Goal: Complete application form: Complete application form

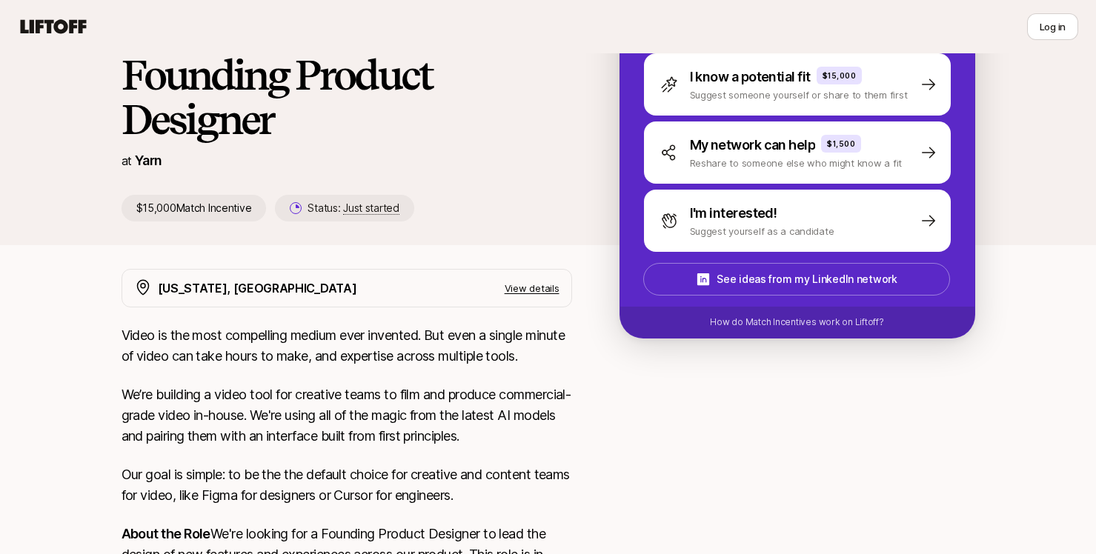
scroll to position [135, 0]
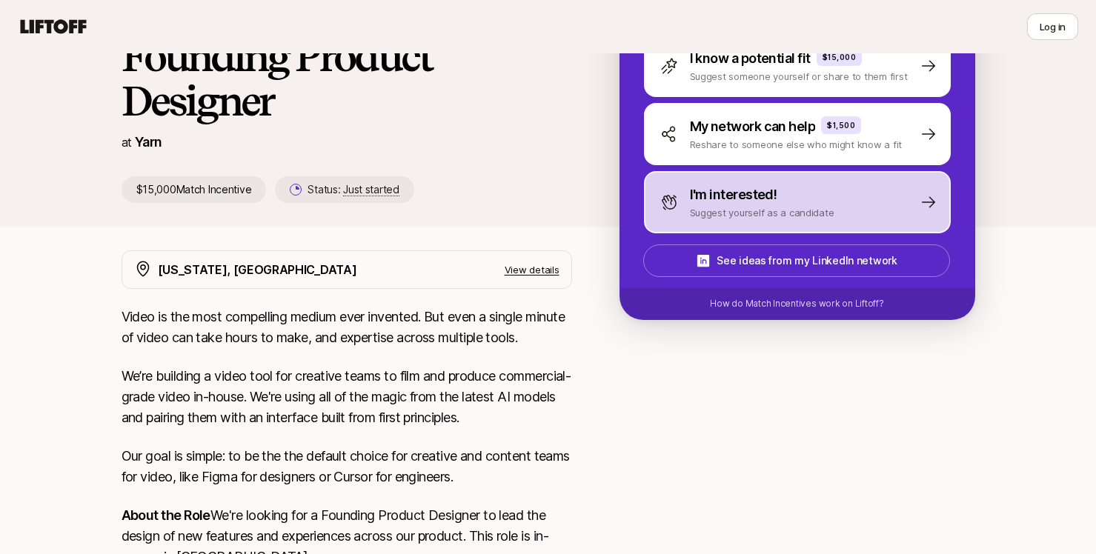
click at [724, 188] on p "I'm interested!" at bounding box center [733, 195] width 87 height 21
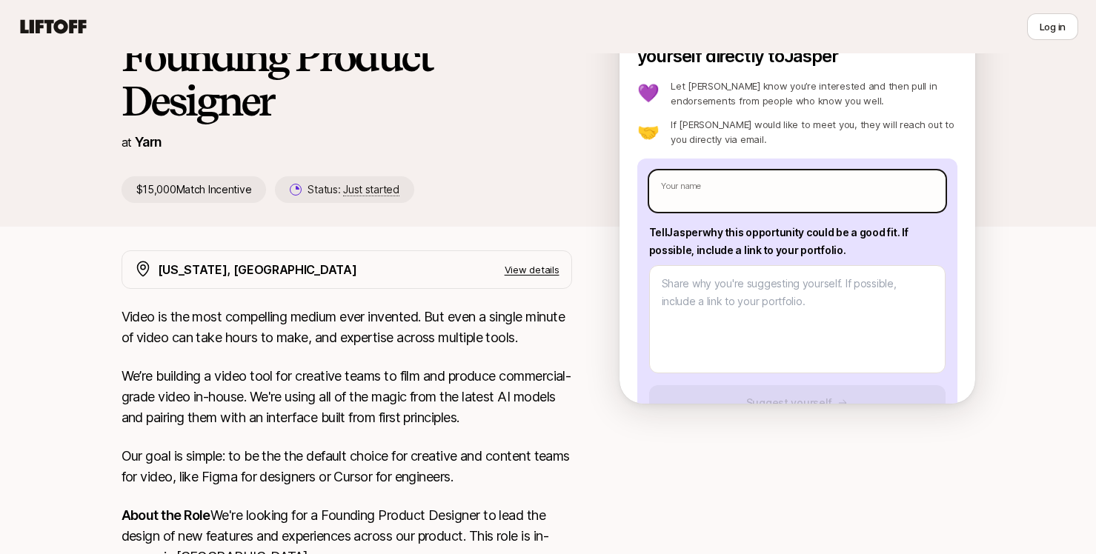
click at [723, 191] on input "text" at bounding box center [797, 190] width 296 height 41
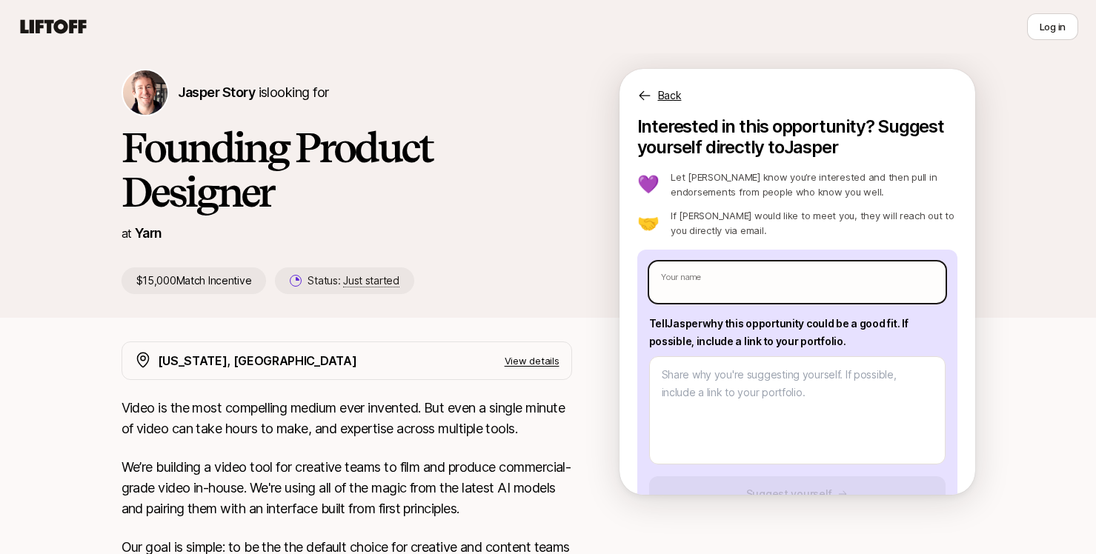
scroll to position [28, 0]
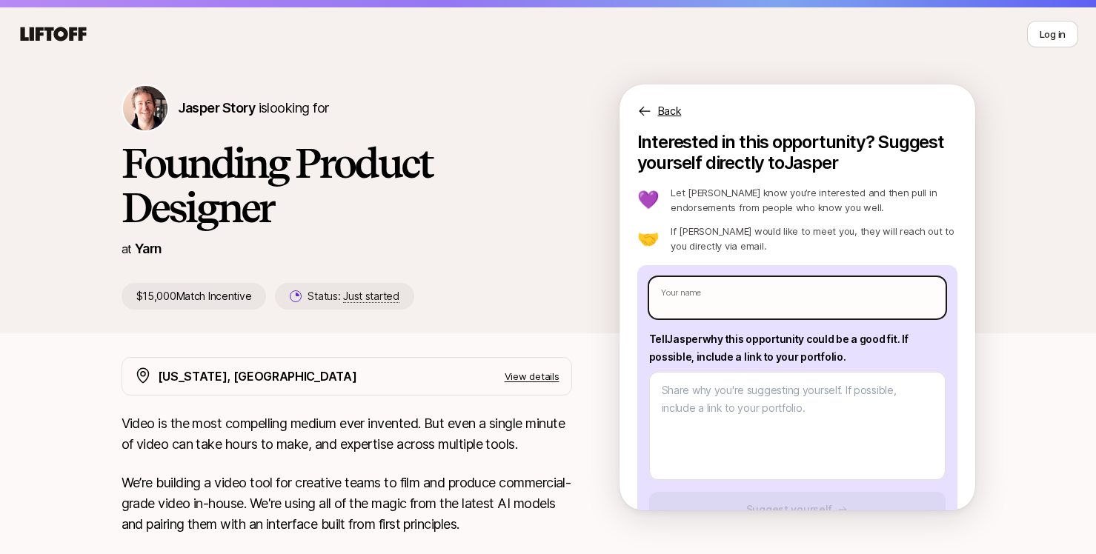
click at [733, 299] on input "text" at bounding box center [797, 297] width 296 height 41
type input "[PERSON_NAME]"
type textarea "x"
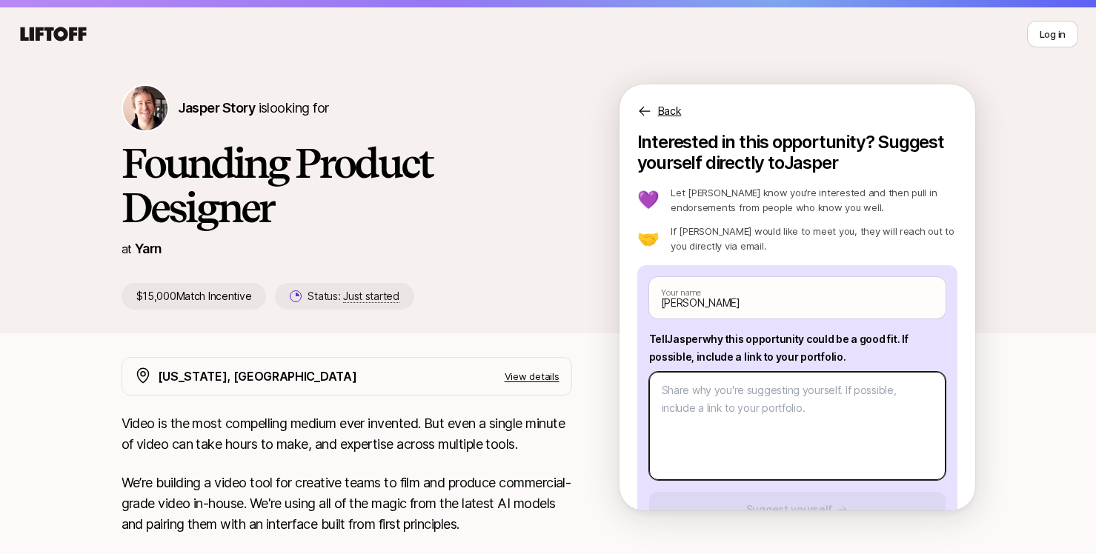
click at [759, 403] on textarea at bounding box center [797, 426] width 296 height 108
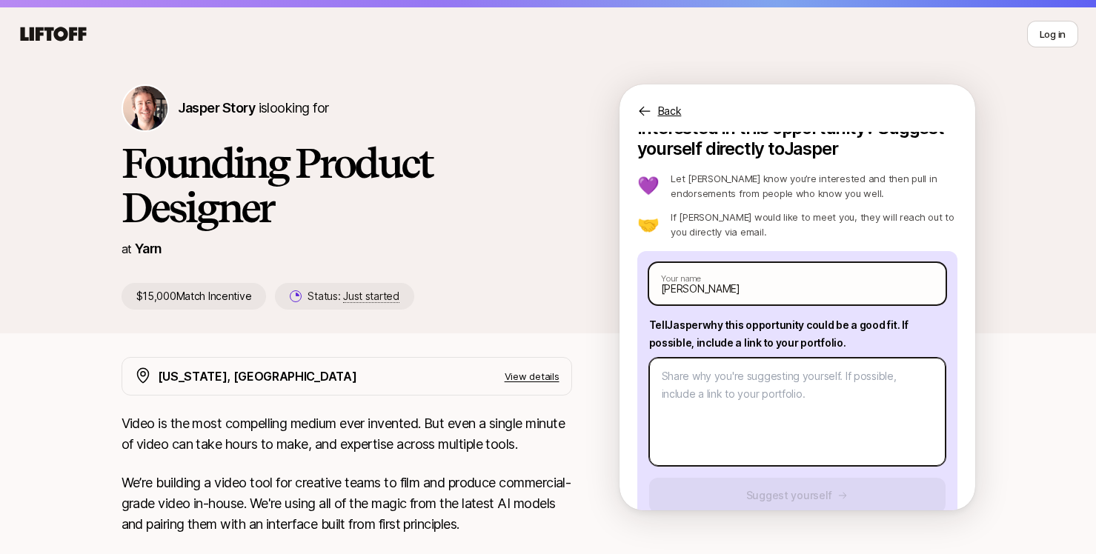
scroll to position [0, 0]
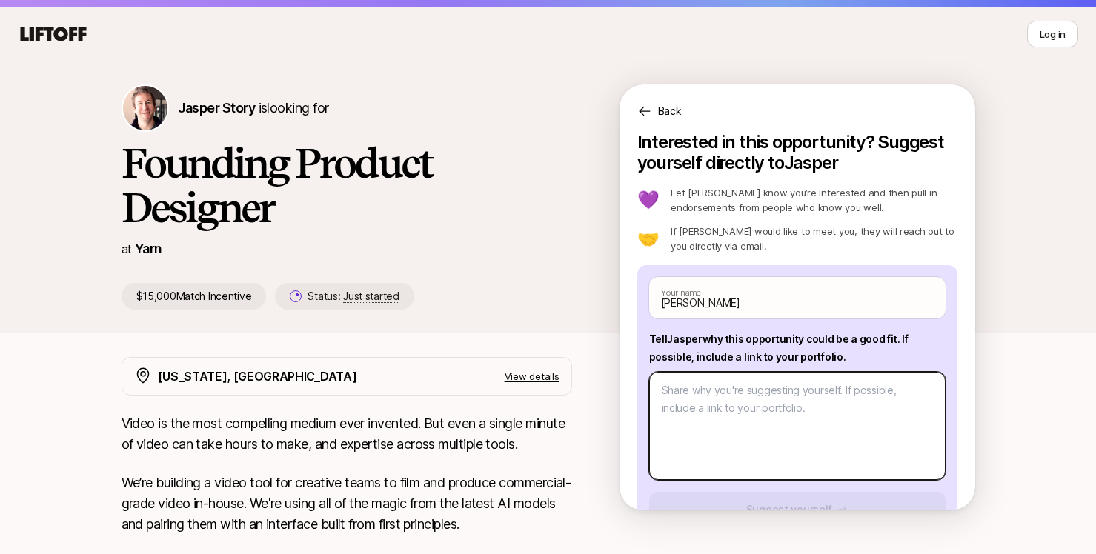
click at [701, 402] on textarea at bounding box center [797, 426] width 296 height 108
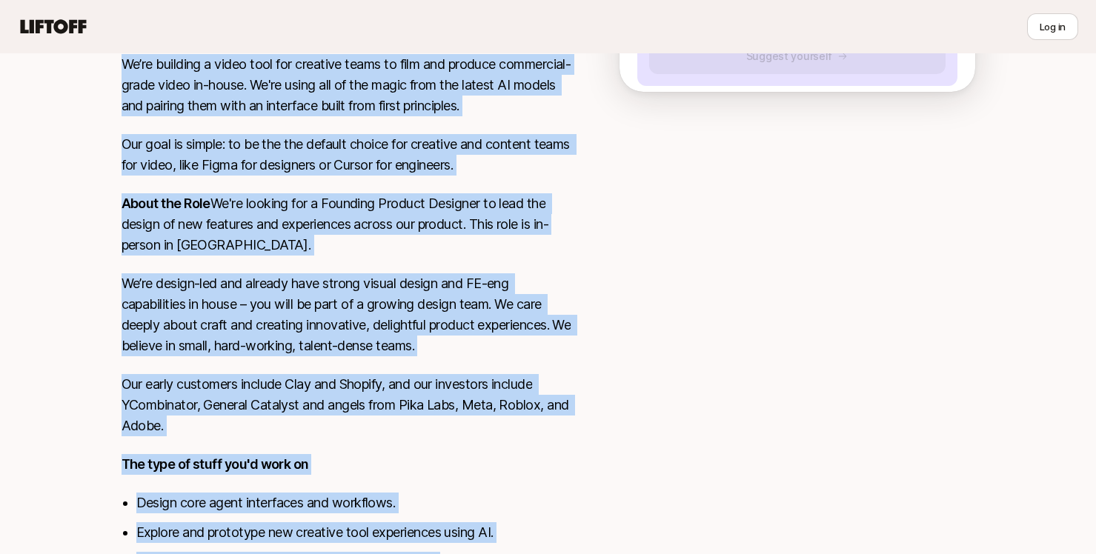
scroll to position [640, 0]
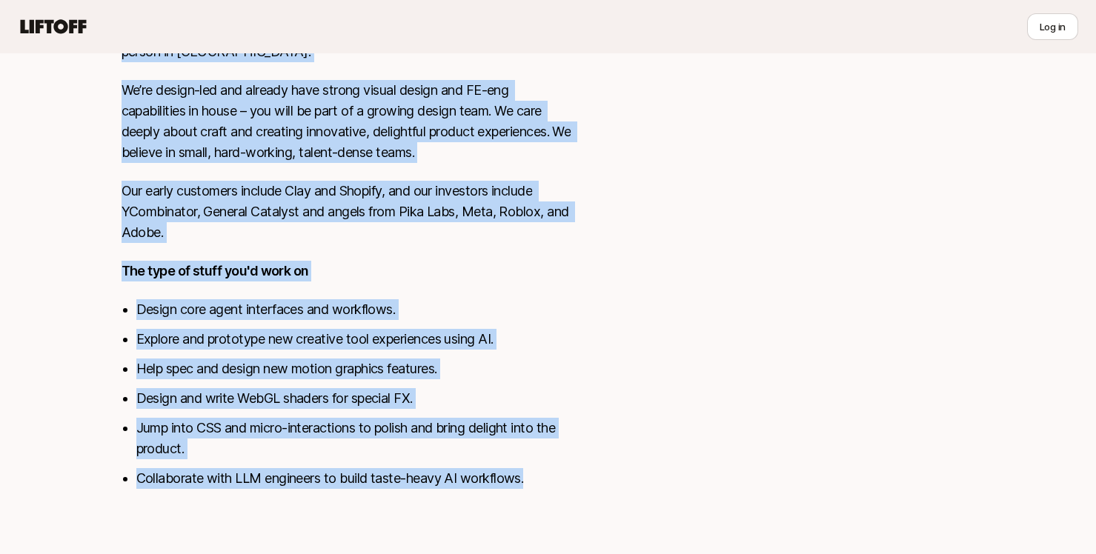
drag, startPoint x: 121, startPoint y: 119, endPoint x: 244, endPoint y: 567, distance: 464.9
copy div "Video is the most compelling medium ever invented. But even a single minute of …"
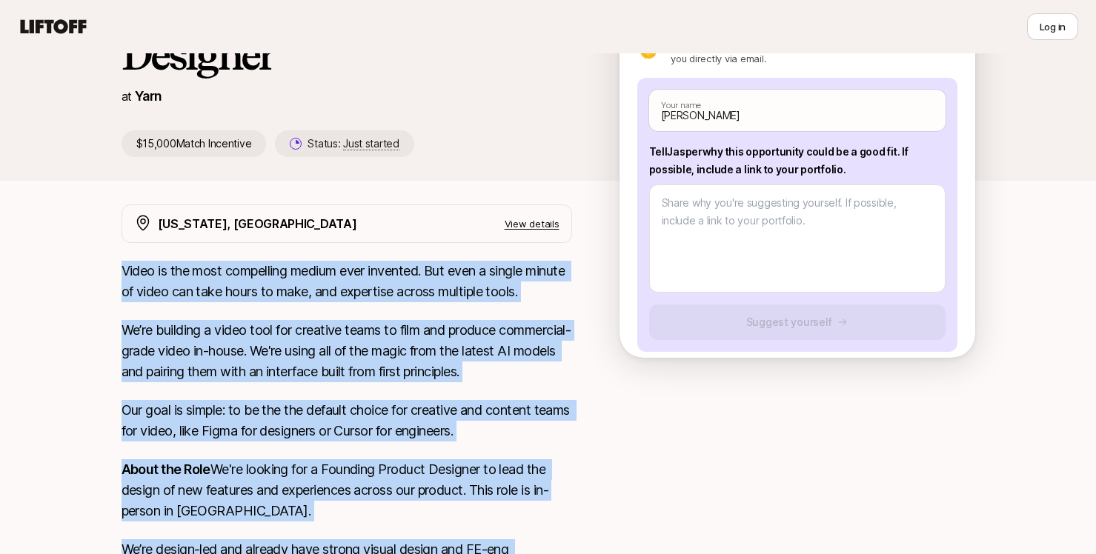
scroll to position [178, 0]
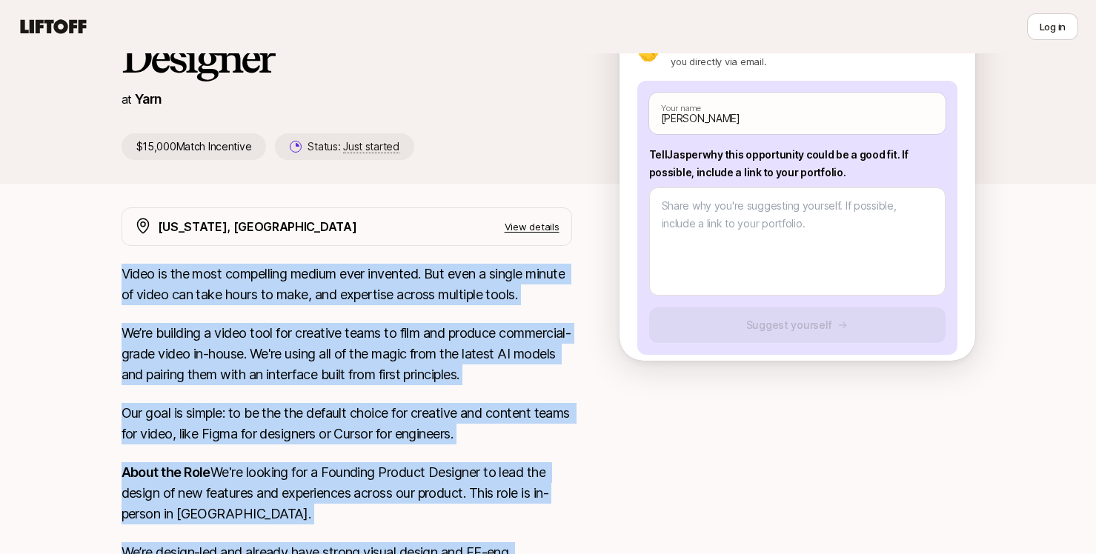
copy div "Video is the most compelling medium ever invented. But even a single minute of …"
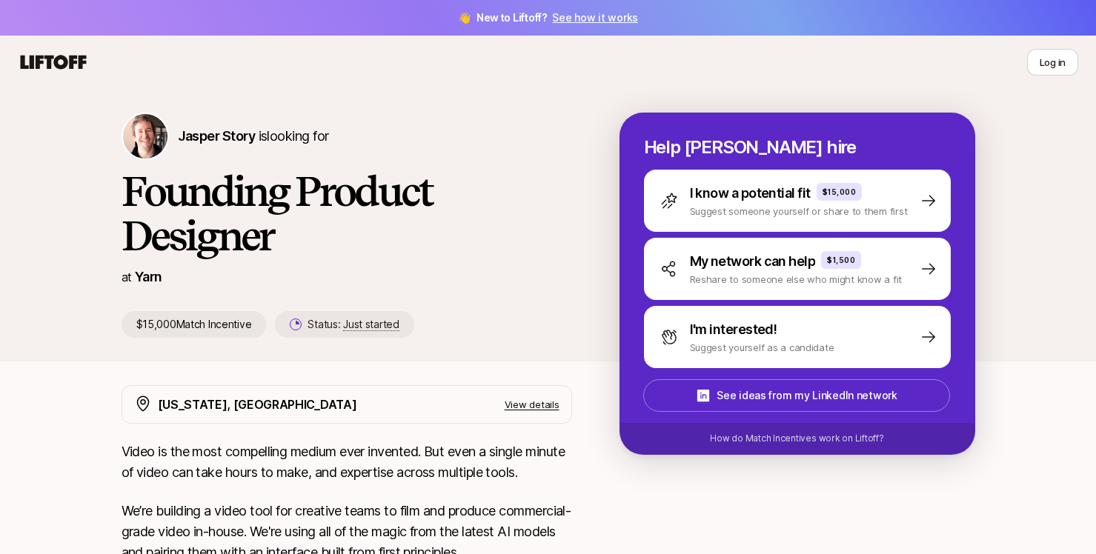
click at [54, 58] on icon at bounding box center [53, 62] width 71 height 21
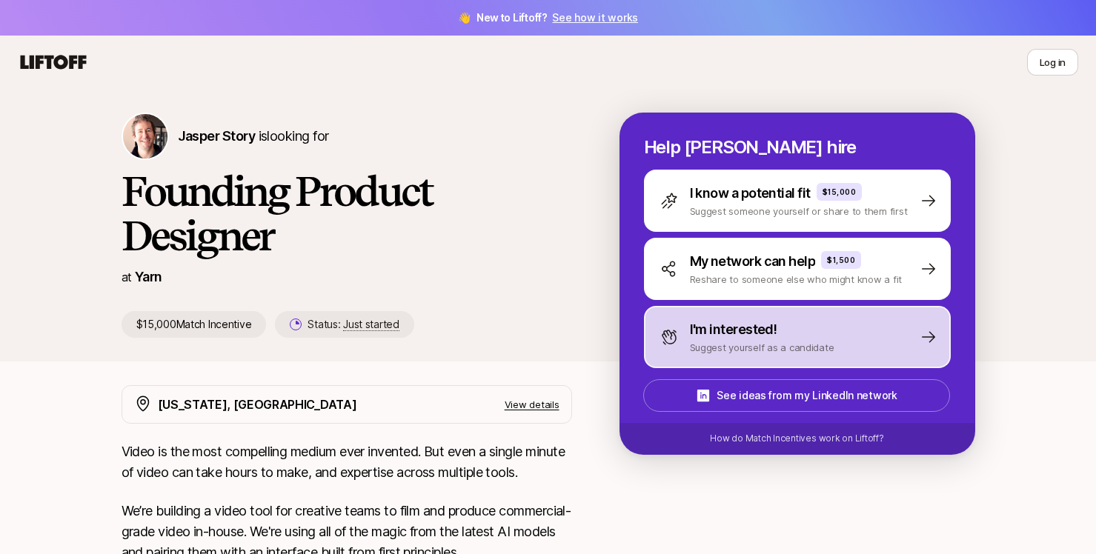
click at [735, 332] on p "I'm interested!" at bounding box center [733, 329] width 87 height 21
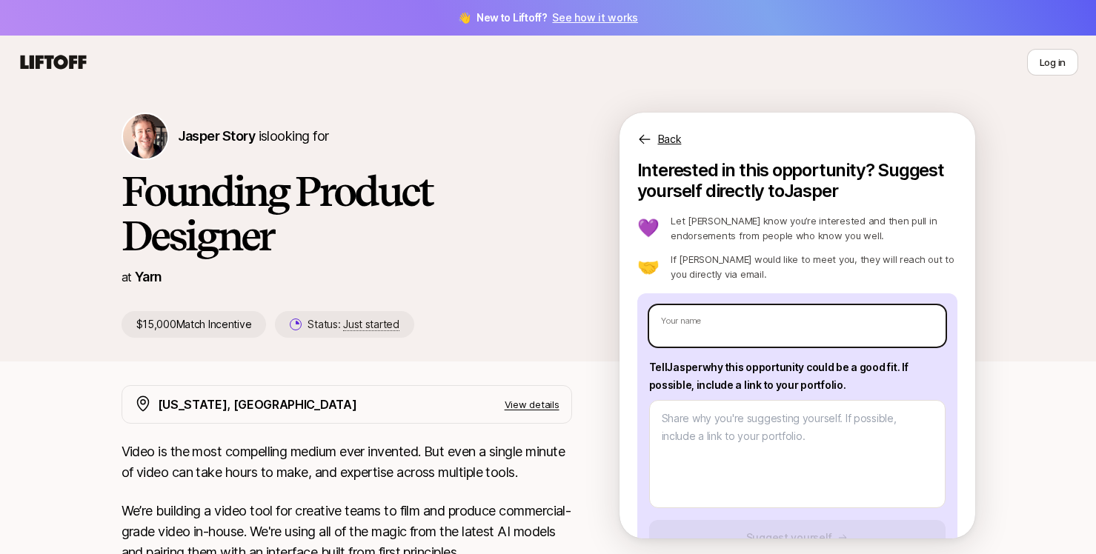
click at [735, 332] on input "text" at bounding box center [797, 325] width 296 height 41
type input "[PERSON_NAME]"
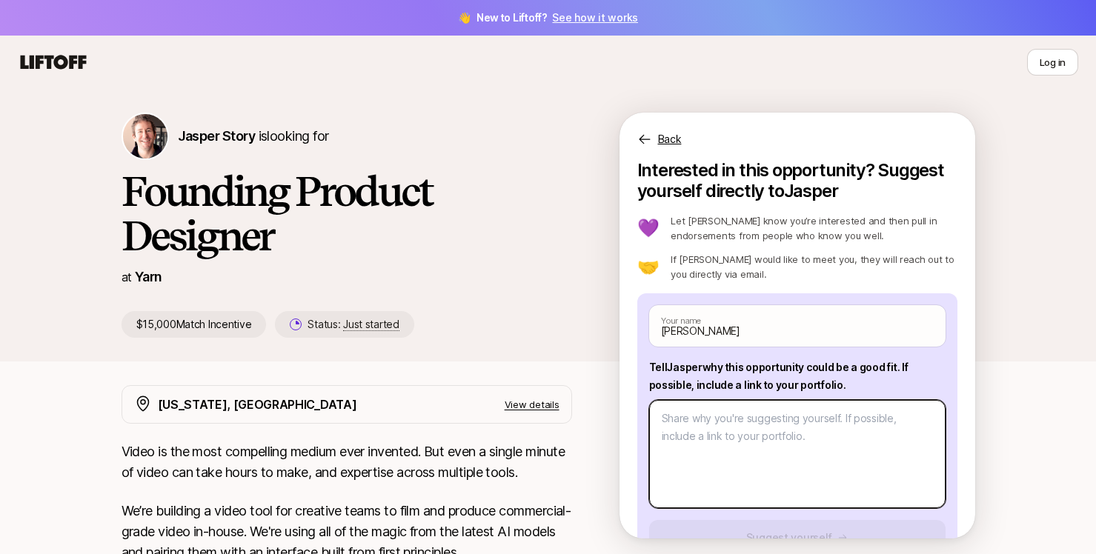
click at [737, 438] on textarea at bounding box center [797, 454] width 296 height 108
paste textarea "Lore ipsu dolorsita consec adip el seddoe temporinci. Utl etdolorem A enim adm …"
type textarea "x"
type textarea "Lore ipsu dolorsita consec adip el seddoe temporinci. Utl etdolorem A enim adm …"
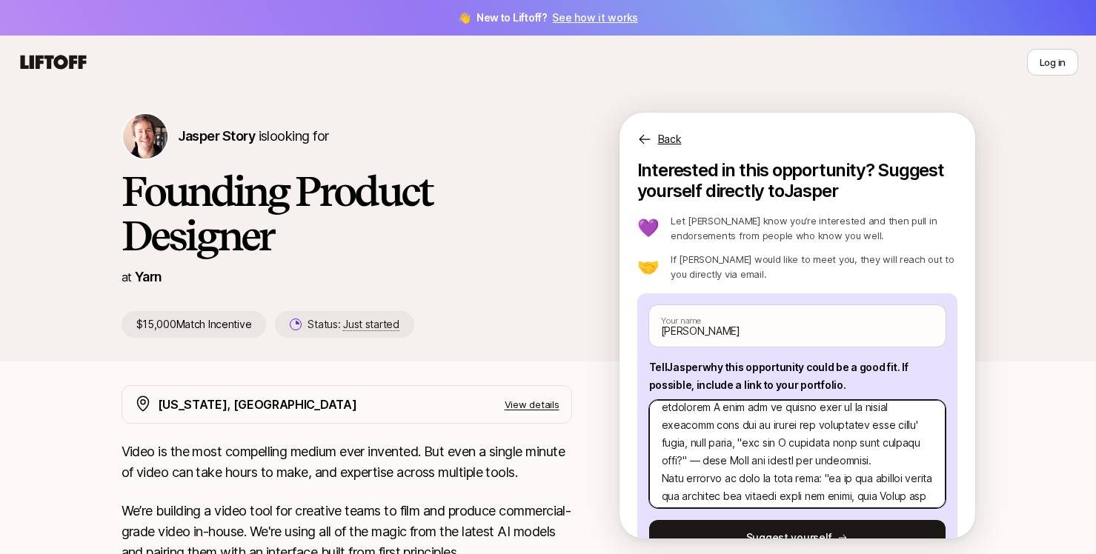
scroll to position [32, 0]
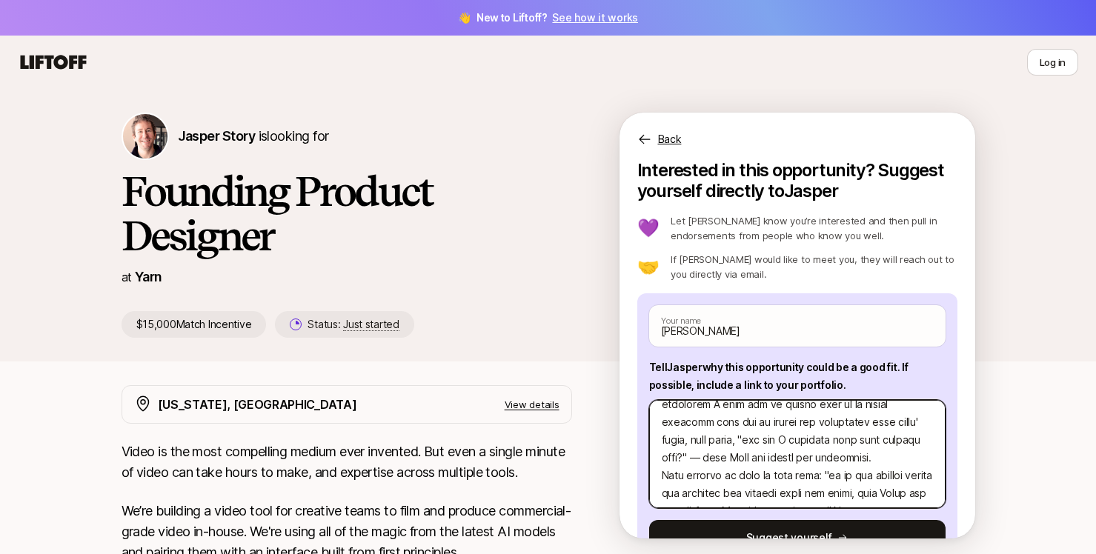
click at [831, 459] on textarea at bounding box center [797, 454] width 296 height 108
type textarea "x"
type textarea "Lore ipsu dolorsita consec adip el seddoe temporinci. Utl etdolorem A enim adm …"
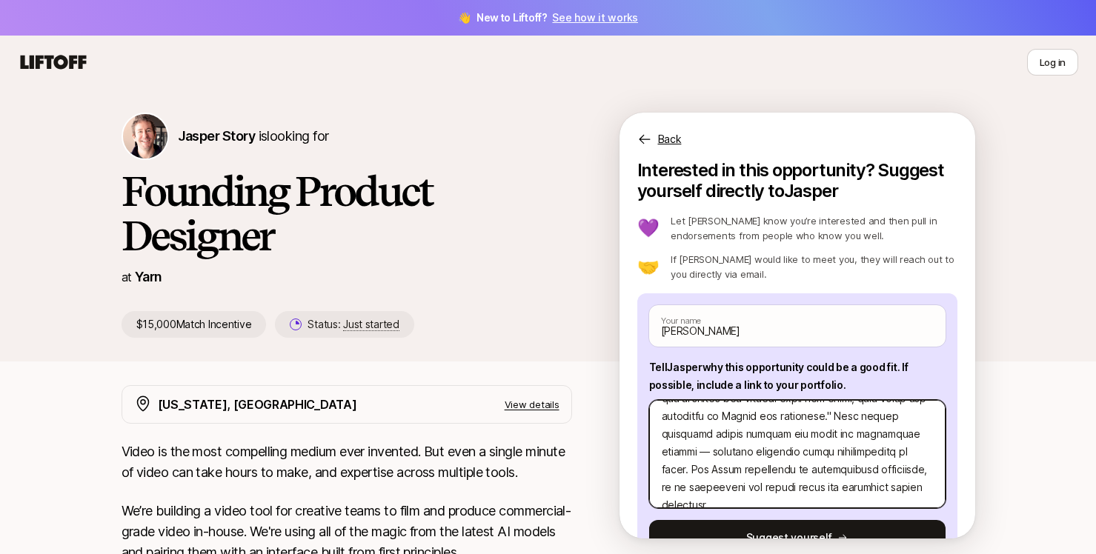
scroll to position [146, 0]
click at [708, 451] on textarea at bounding box center [797, 454] width 296 height 108
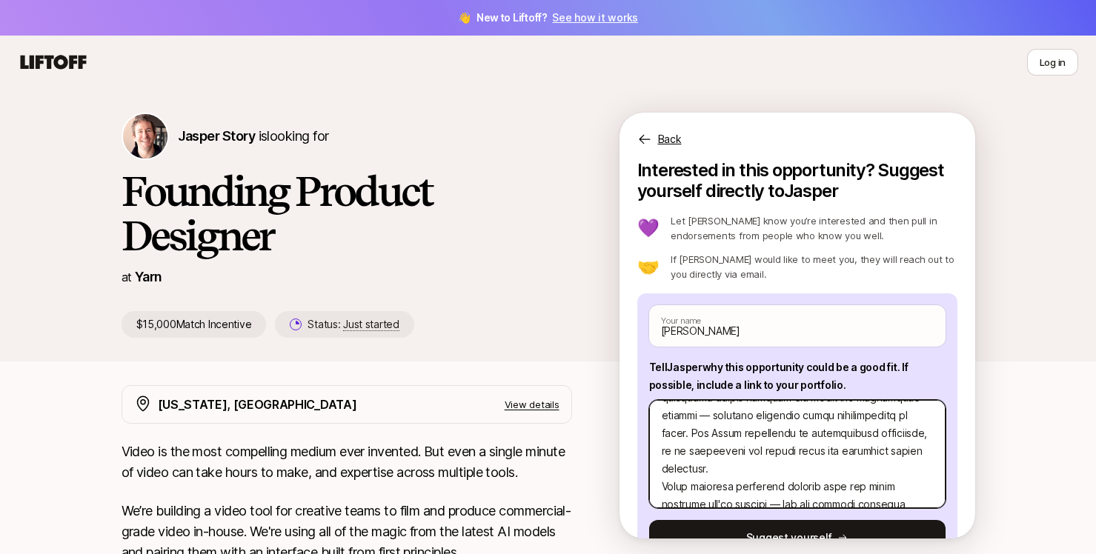
scroll to position [183, 0]
drag, startPoint x: 694, startPoint y: 433, endPoint x: 719, endPoint y: 462, distance: 38.9
click at [719, 462] on textarea at bounding box center [797, 454] width 296 height 108
type textarea "x"
type textarea "Lore ipsu dolorsita consec adip el seddoe temporinci. Utl etdolorem A enim adm …"
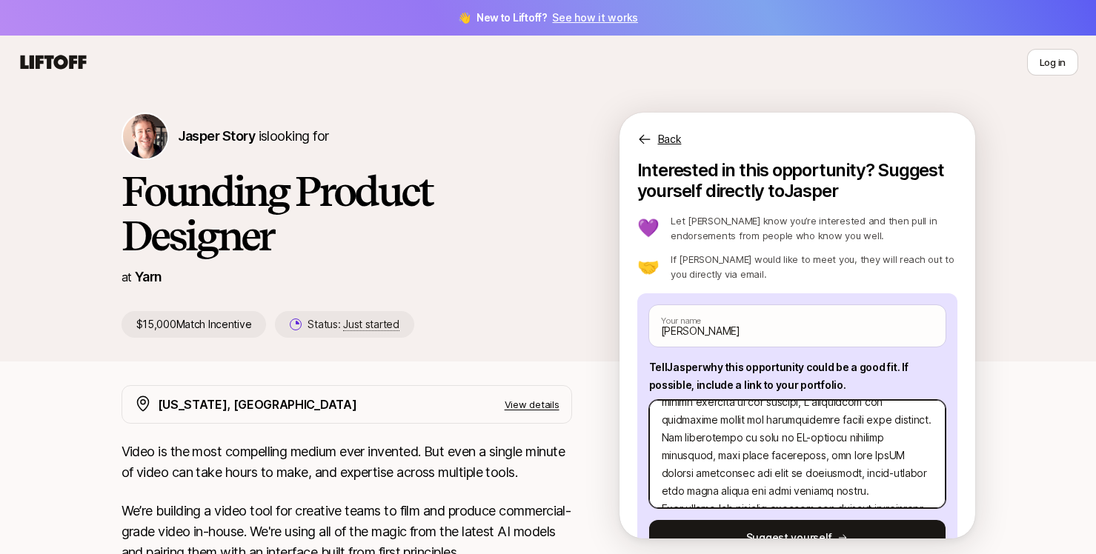
scroll to position [282, 0]
drag, startPoint x: 702, startPoint y: 441, endPoint x: 696, endPoint y: 436, distance: 8.4
click at [696, 436] on textarea at bounding box center [797, 454] width 296 height 108
click at [706, 442] on textarea at bounding box center [797, 454] width 296 height 108
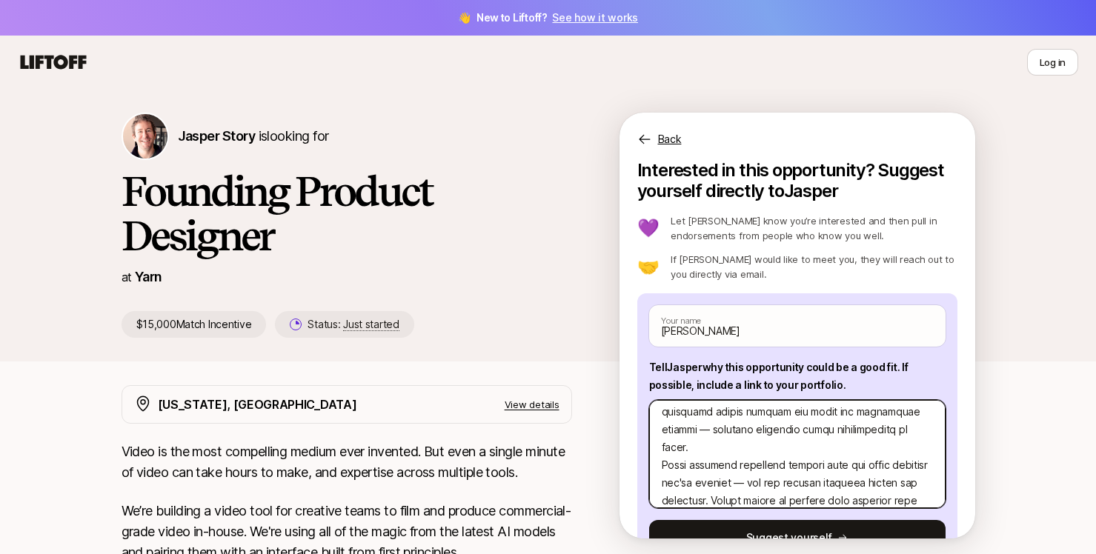
scroll to position [338, 0]
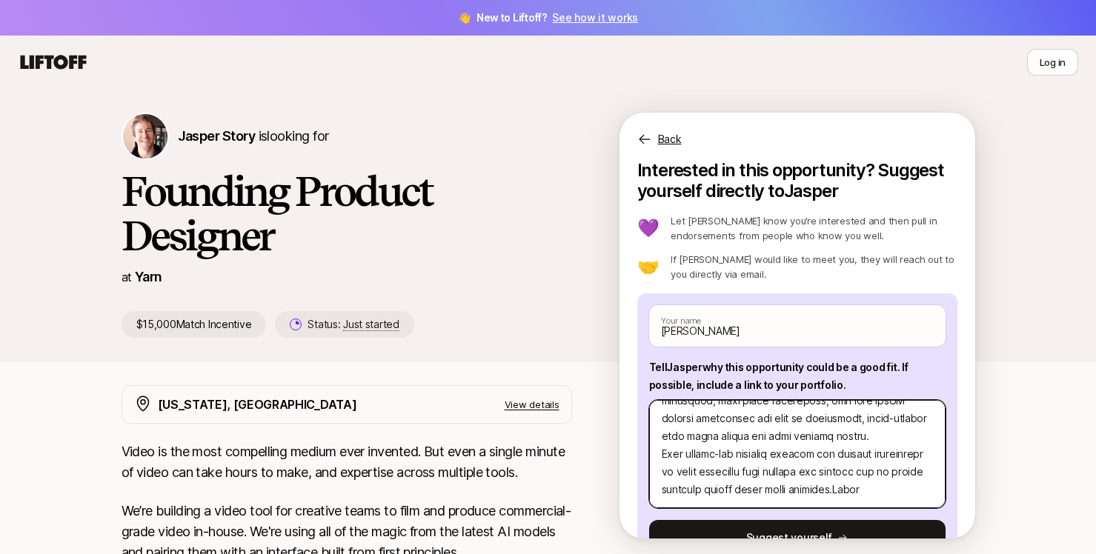
drag, startPoint x: 705, startPoint y: 436, endPoint x: 657, endPoint y: 454, distance: 50.6
click at [659, 454] on textarea at bounding box center [797, 454] width 296 height 108
click at [685, 459] on textarea at bounding box center [797, 454] width 296 height 108
drag, startPoint x: 661, startPoint y: 429, endPoint x: 719, endPoint y: 439, distance: 58.7
click at [719, 439] on textarea at bounding box center [797, 454] width 296 height 108
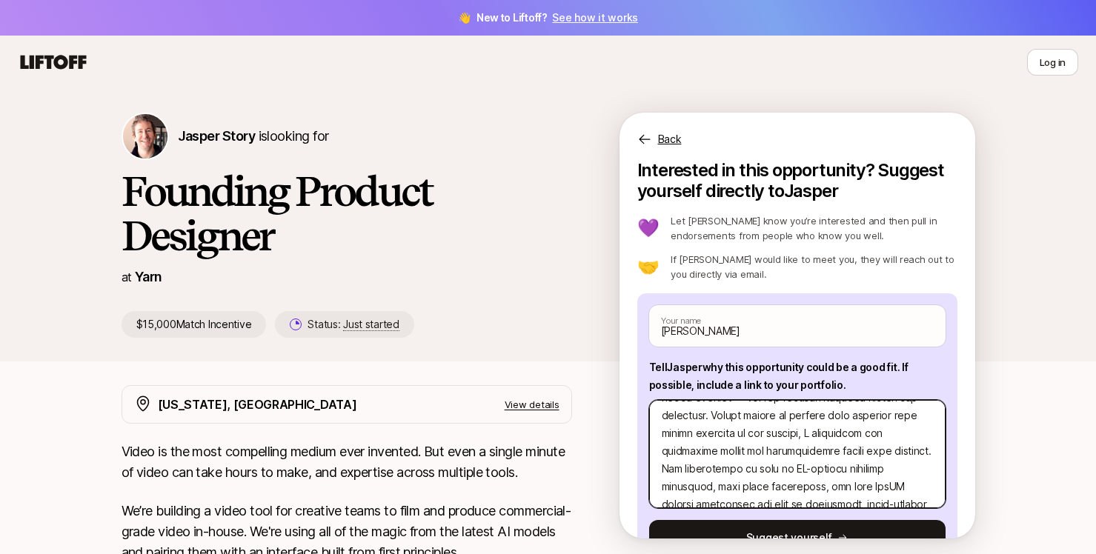
scroll to position [246, 0]
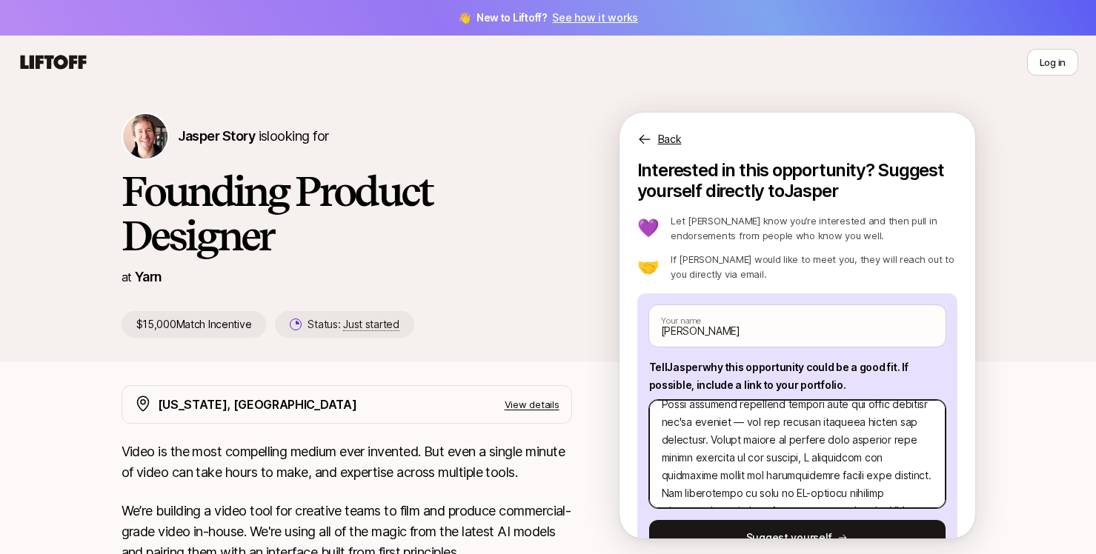
click at [722, 446] on textarea at bounding box center [797, 454] width 296 height 108
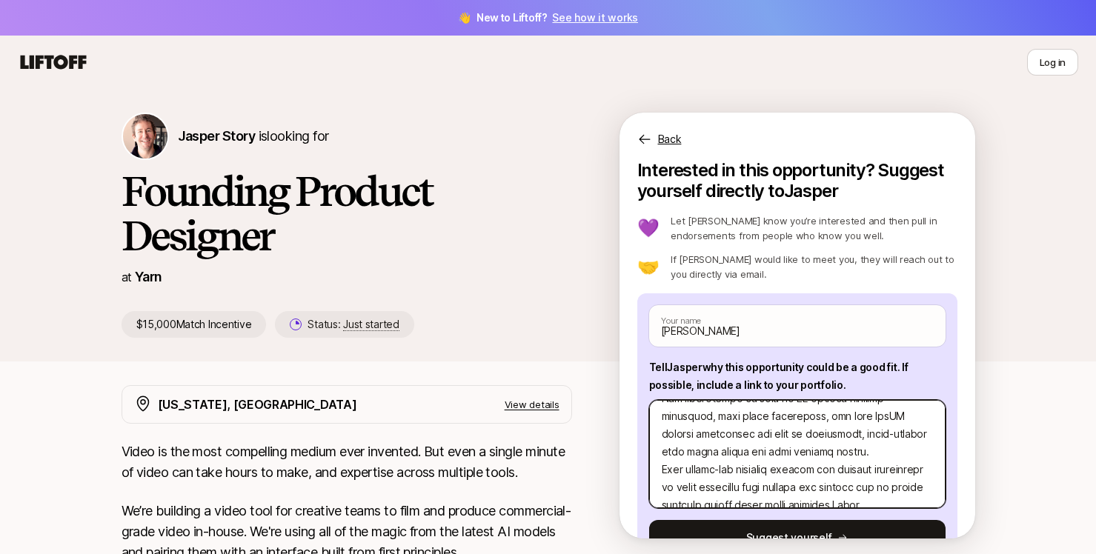
scroll to position [281, 0]
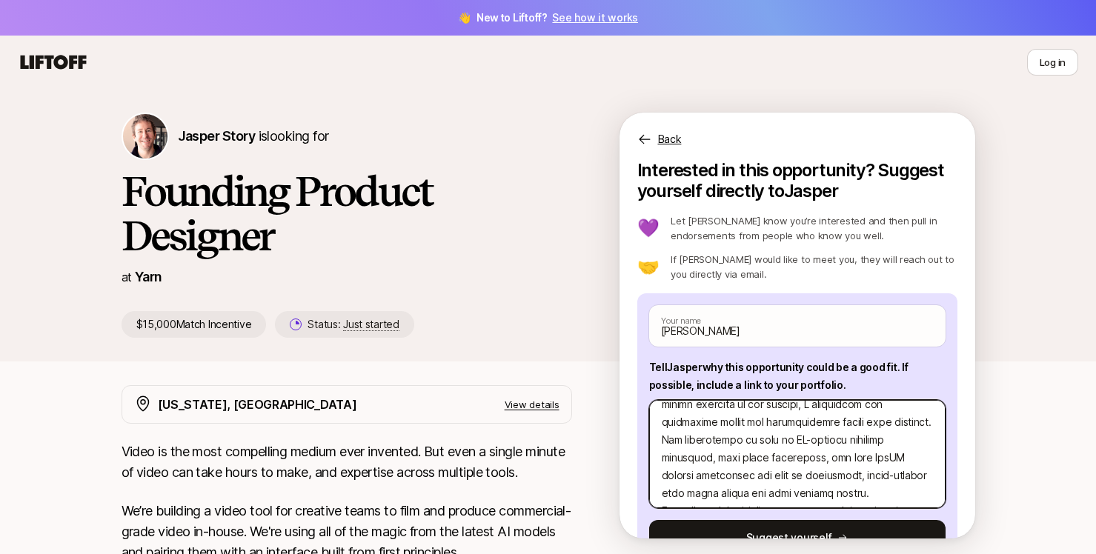
drag, startPoint x: 663, startPoint y: 425, endPoint x: 706, endPoint y: 437, distance: 44.6
click at [706, 437] on textarea at bounding box center [797, 454] width 296 height 108
type textarea "x"
type textarea "This role perfectly aligns with my design philosophy. The benchmark I have for …"
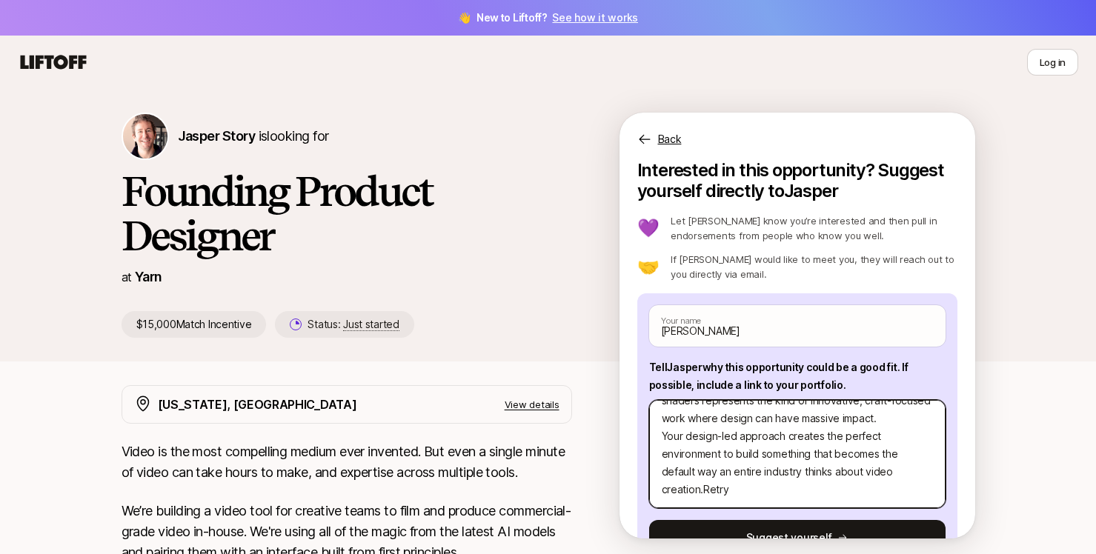
scroll to position [225, 0]
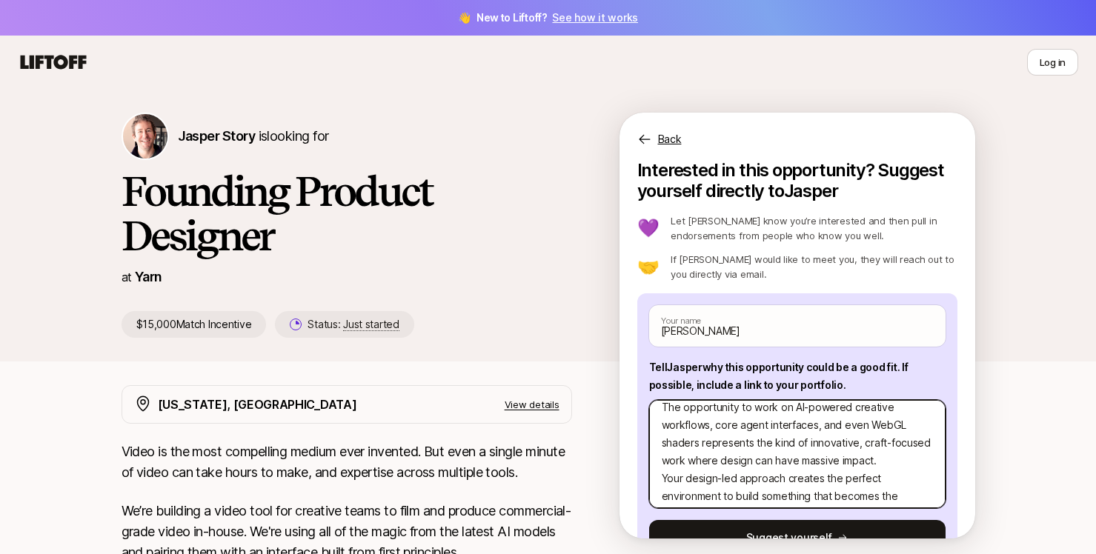
drag, startPoint x: 708, startPoint y: 425, endPoint x: 699, endPoint y: 444, distance: 20.9
click at [699, 444] on textarea "This role perfectly aligns with my design philosophy. The benchmark I have for …" at bounding box center [797, 454] width 296 height 108
type textarea "x"
type textarea "This role perfectly aligns with my design philosophy. The benchmark I have for …"
click at [757, 445] on textarea "This role perfectly aligns with my design philosophy. The benchmark I have for …" at bounding box center [797, 454] width 296 height 108
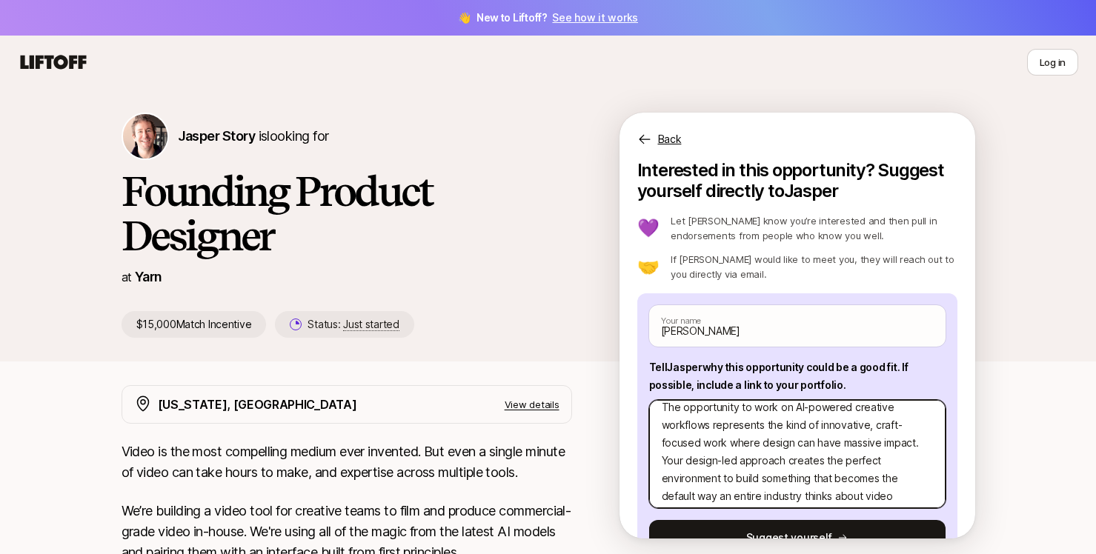
drag, startPoint x: 712, startPoint y: 428, endPoint x: 731, endPoint y: 436, distance: 20.2
click at [731, 436] on textarea "This role perfectly aligns with my design philosophy. The benchmark I have for …" at bounding box center [797, 454] width 296 height 108
type textarea "x"
type textarea "This role perfectly aligns with my design philosophy. The benchmark I have for …"
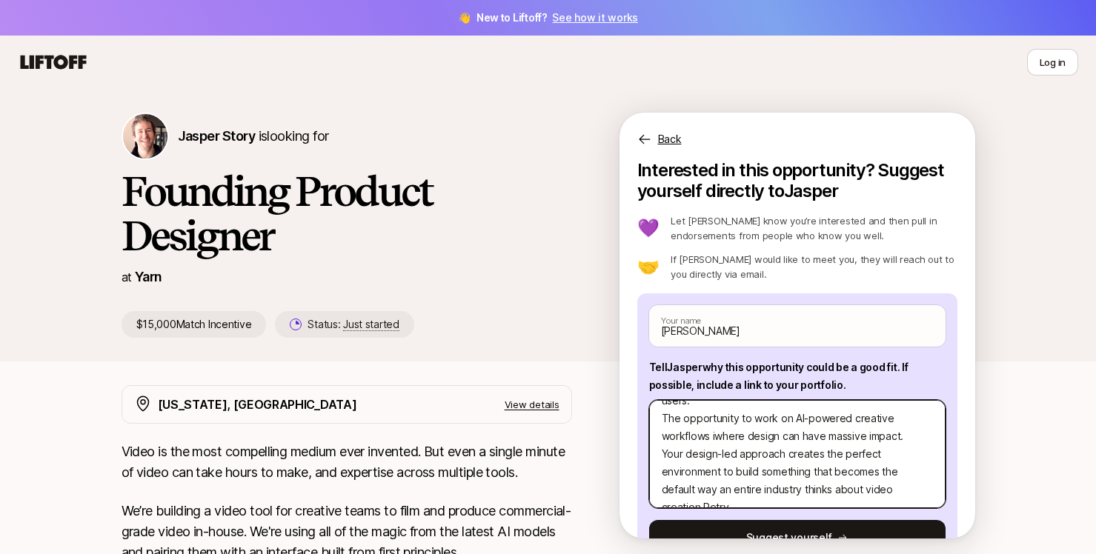
type textarea "x"
type textarea "This role perfectly aligns with my design philosophy. The benchmark I have for …"
type textarea "x"
type textarea "This role perfectly aligns with my design philosophy. The benchmark I have for …"
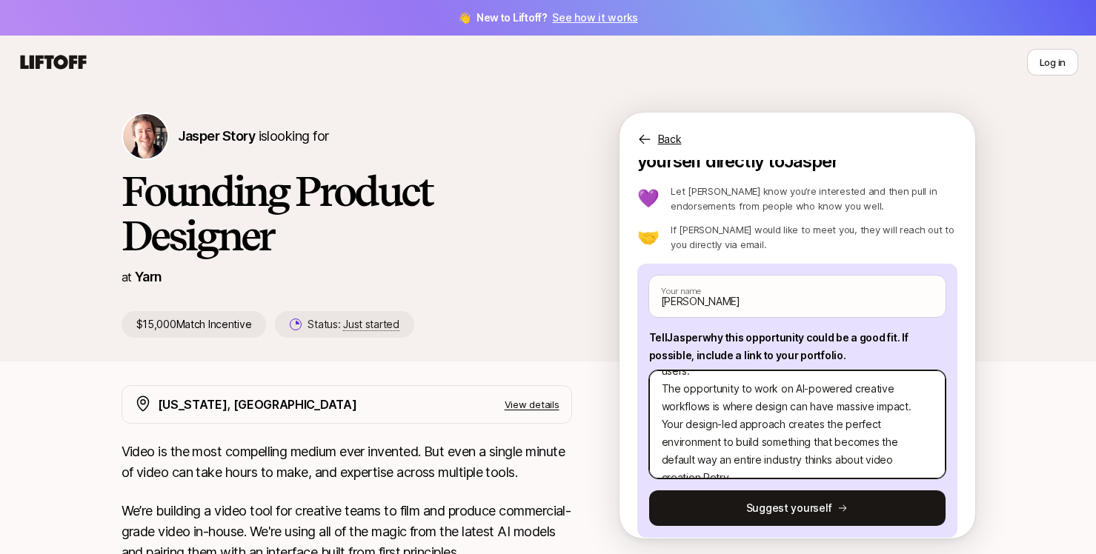
scroll to position [31, 0]
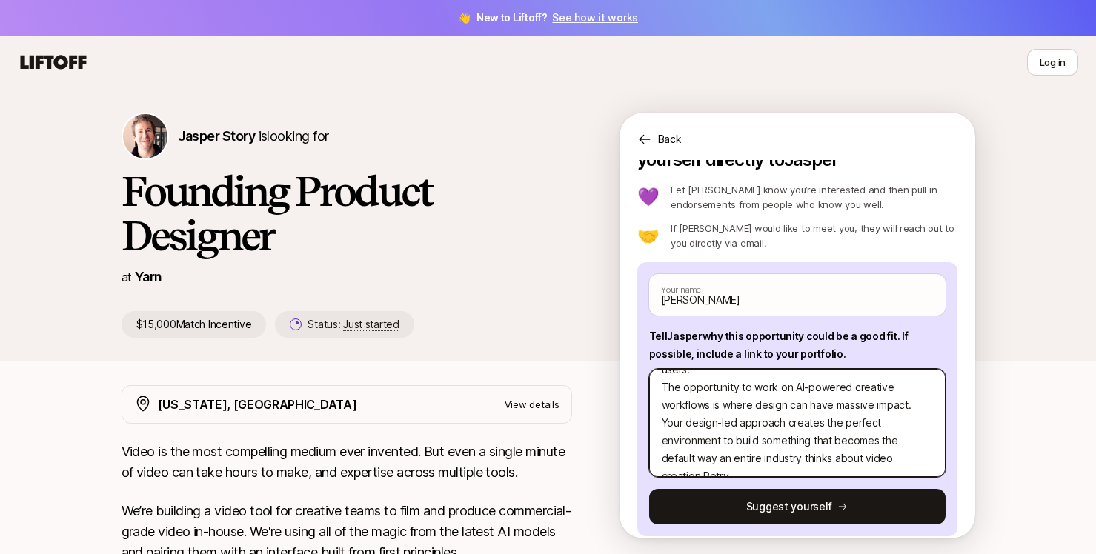
drag, startPoint x: 723, startPoint y: 439, endPoint x: 940, endPoint y: 478, distance: 220.6
click at [940, 478] on div "[PERSON_NAME] Your name Tell [PERSON_NAME] why this opportunity could be a good…" at bounding box center [797, 399] width 320 height 274
type textarea "x"
type textarea "This role perfectly aligns with my design philosophy. The benchmark I have for …"
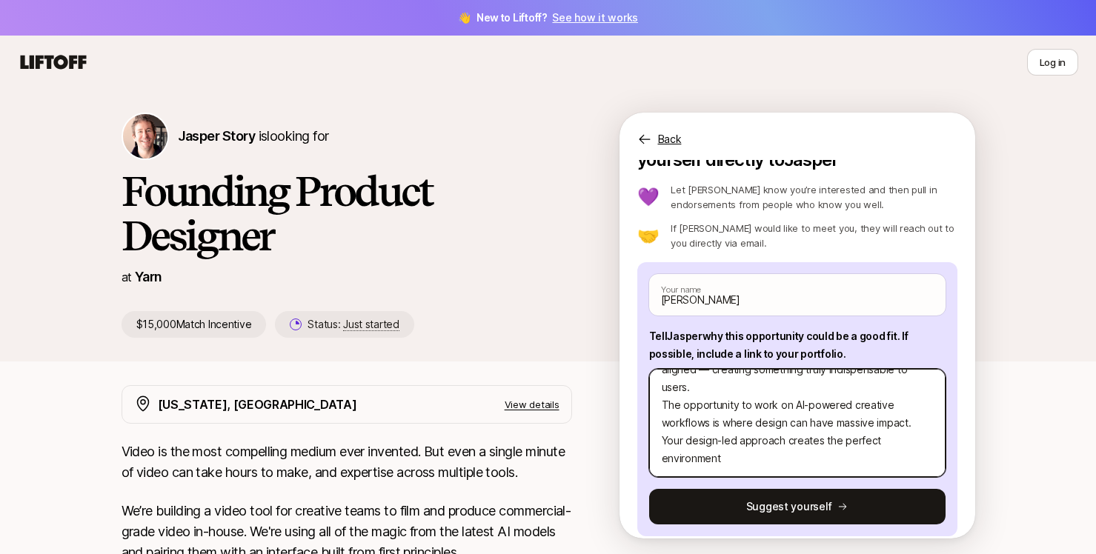
scroll to position [196, 0]
type textarea "x"
type textarea "This role perfectly aligns with my design philosophy. The benchmark I have for …"
type textarea "x"
type textarea "This role perfectly aligns with my design philosophy. The benchmark I have for …"
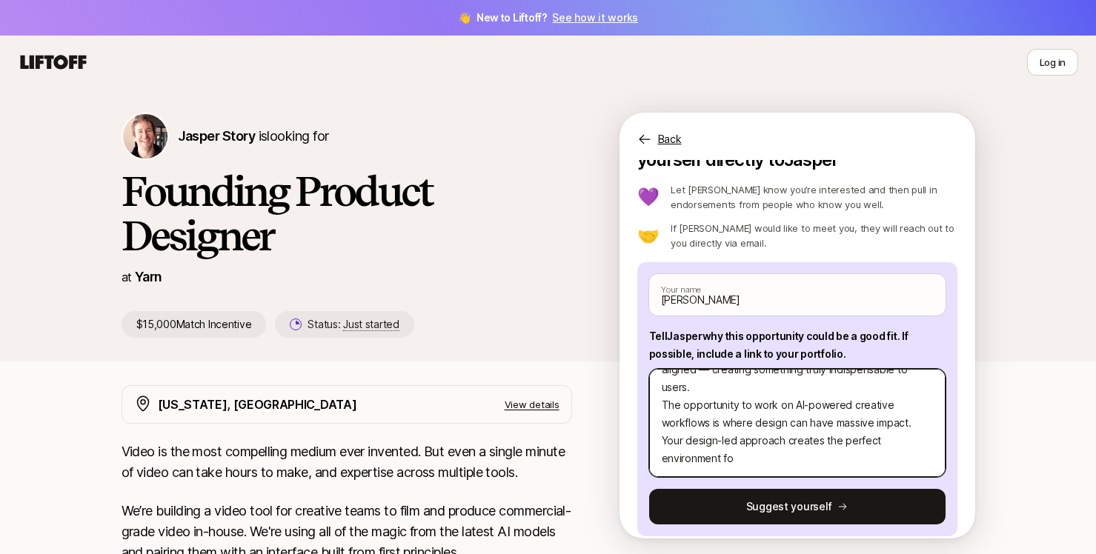
type textarea "x"
type textarea "This role perfectly aligns with my design philosophy. The benchmark I have for …"
type textarea "x"
type textarea "This role perfectly aligns with my design philosophy. The benchmark I have for …"
type textarea "x"
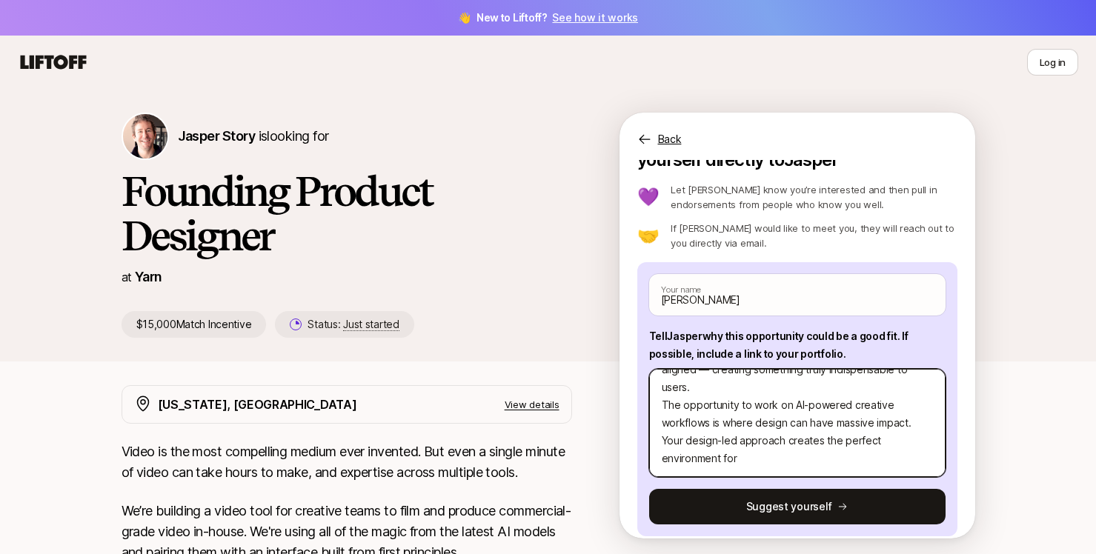
type textarea "This role perfectly aligns with my design philosophy. The benchmark I have for …"
type textarea "x"
type textarea "This role perfectly aligns with my design philosophy. The benchmark I have for …"
type textarea "x"
type textarea "This role perfectly aligns with my design philosophy. The benchmark I have for …"
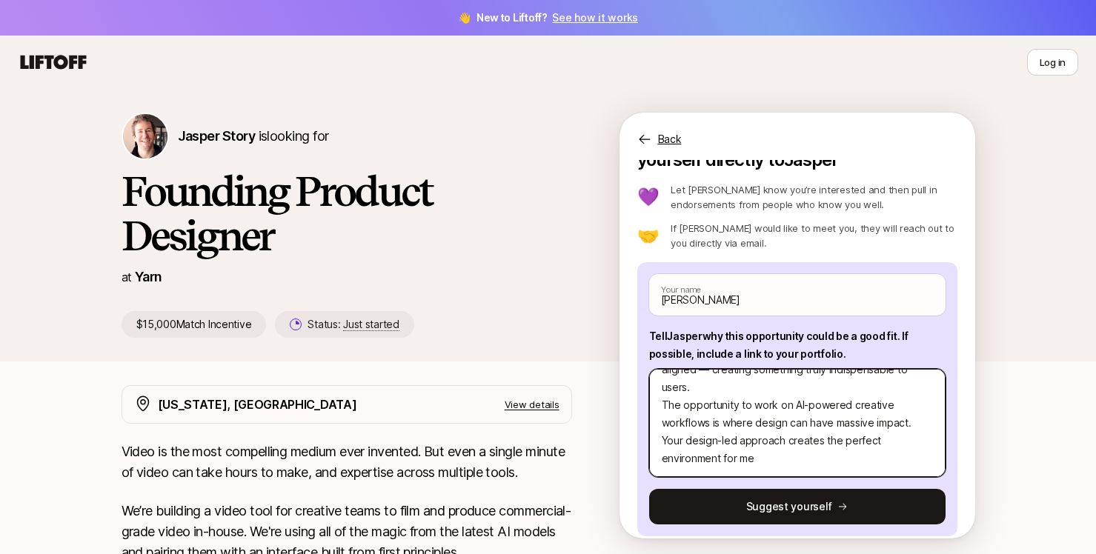
type textarea "x"
type textarea "This role perfectly aligns with my design philosophy. The benchmark I have for …"
type textarea "x"
type textarea "This role perfectly aligns with my design philosophy. The benchmark I have for …"
type textarea "x"
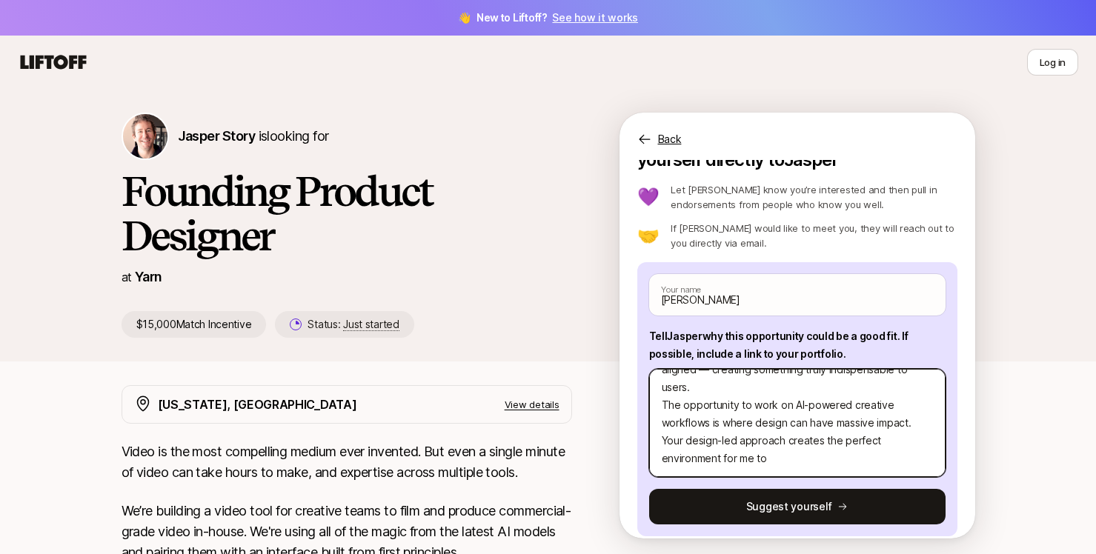
type textarea "This role perfectly aligns with my design philosophy. The benchmark I have for …"
type textarea "x"
type textarea "This role perfectly aligns with my design philosophy. The benchmark I have for …"
type textarea "x"
type textarea "This role perfectly aligns with my design philosophy. The benchmark I have for …"
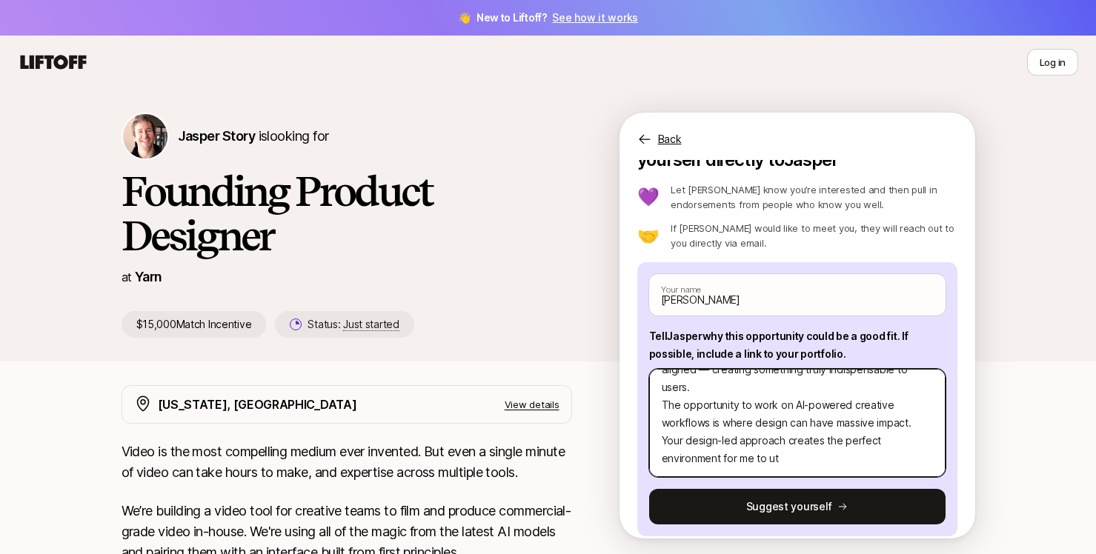
type textarea "x"
type textarea "This role perfectly aligns with my design philosophy. The benchmark I have for …"
type textarea "x"
type textarea "This role perfectly aligns with my design philosophy. The benchmark I have for …"
type textarea "x"
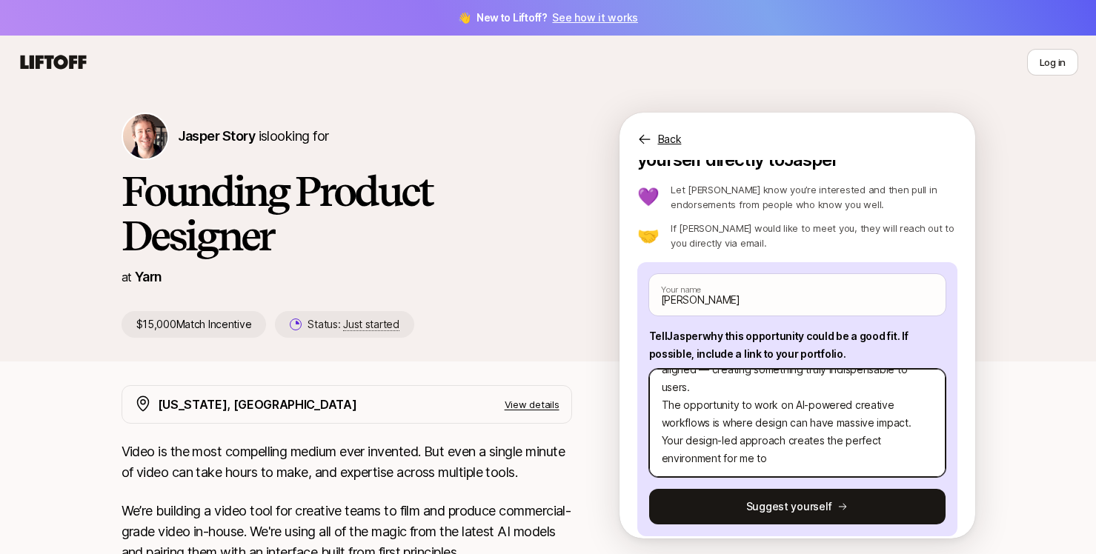
type textarea "This role perfectly aligns with my design philosophy. The benchmark I have for …"
type textarea "x"
type textarea "This role perfectly aligns with my design philosophy. The benchmark I have for …"
type textarea "x"
type textarea "This role perfectly aligns with my design philosophy. The benchmark I have for …"
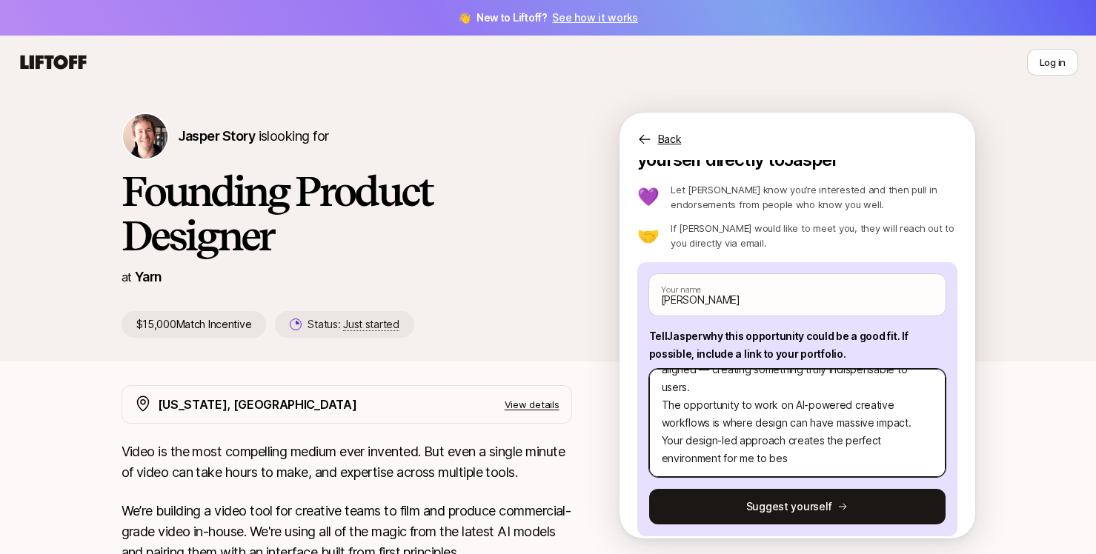
type textarea "x"
type textarea "This role perfectly aligns with my design philosophy. The benchmark I have for …"
type textarea "x"
type textarea "This role perfectly aligns with my design philosophy. The benchmark I have for …"
type textarea "x"
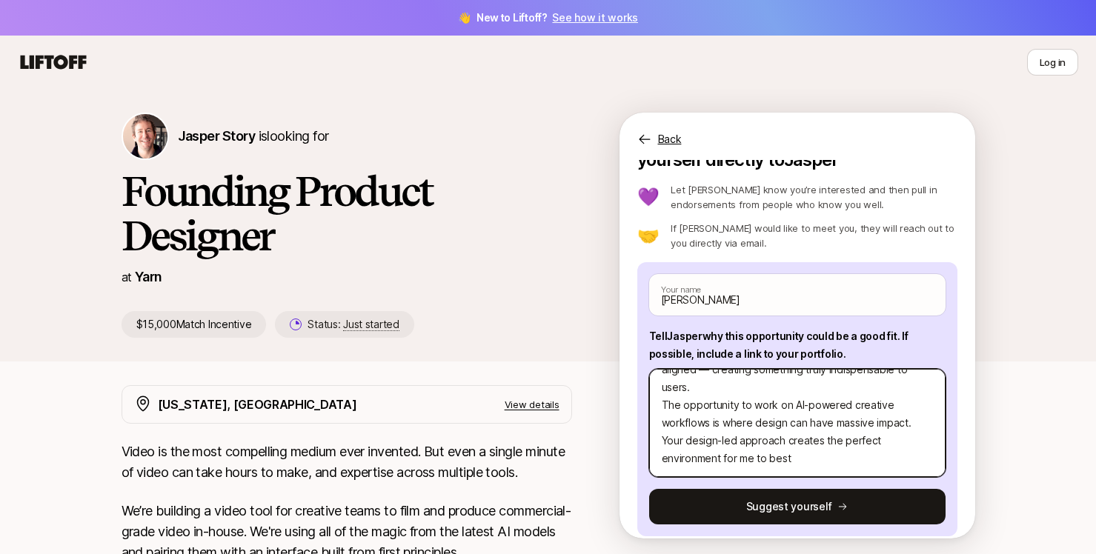
type textarea "This role perfectly aligns with my design philosophy. The benchmark I have for …"
type textarea "x"
type textarea "This role perfectly aligns with my design philosophy. The benchmark I have for …"
type textarea "x"
type textarea "This role perfectly aligns with my design philosophy. The benchmark I have for …"
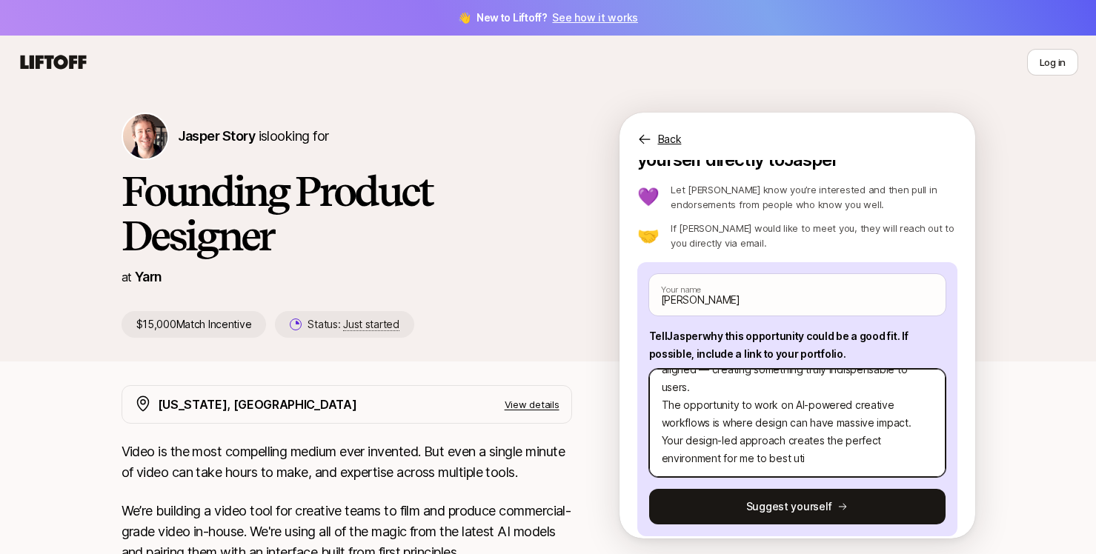
type textarea "x"
type textarea "This role perfectly aligns with my design philosophy. The benchmark I have for …"
type textarea "x"
type textarea "This role perfectly aligns with my design philosophy. The benchmark I have for …"
type textarea "x"
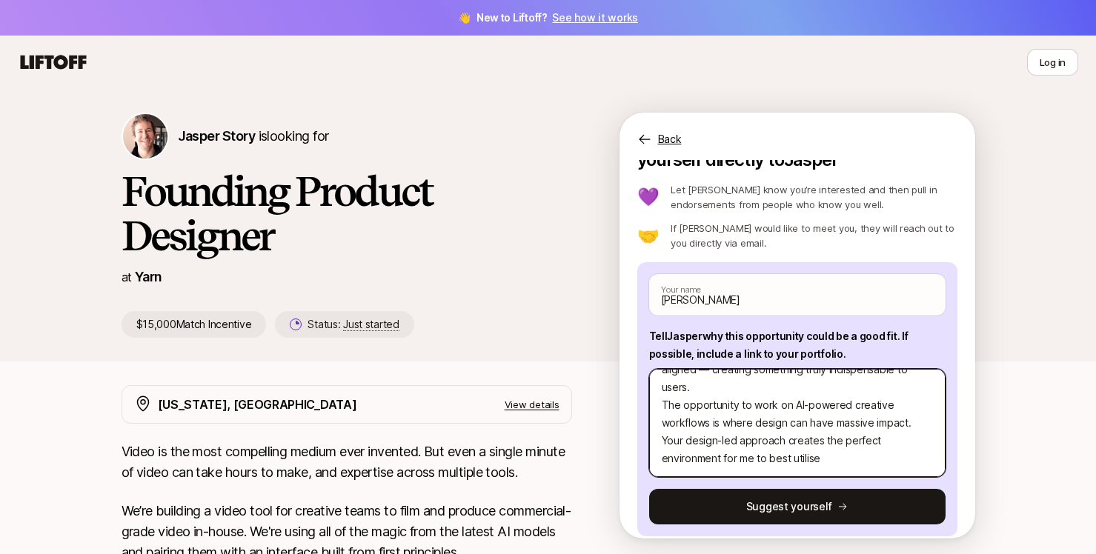
type textarea "This role perfectly aligns with my design philosophy. The benchmark I have for …"
type textarea "x"
type textarea "This role perfectly aligns with my design philosophy. The benchmark I have for …"
type textarea "x"
type textarea "This role perfectly aligns with my design philosophy. The benchmark I have for …"
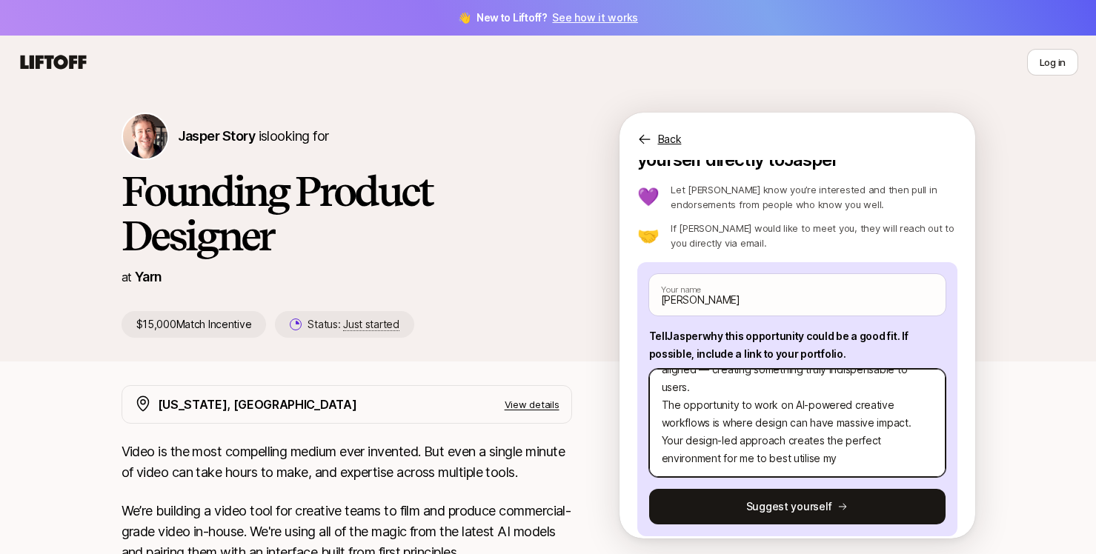
type textarea "x"
type textarea "This role perfectly aligns with my design philosophy. The benchmark I have for …"
type textarea "x"
type textarea "This role perfectly aligns with my design philosophy. The benchmark I have for …"
type textarea "x"
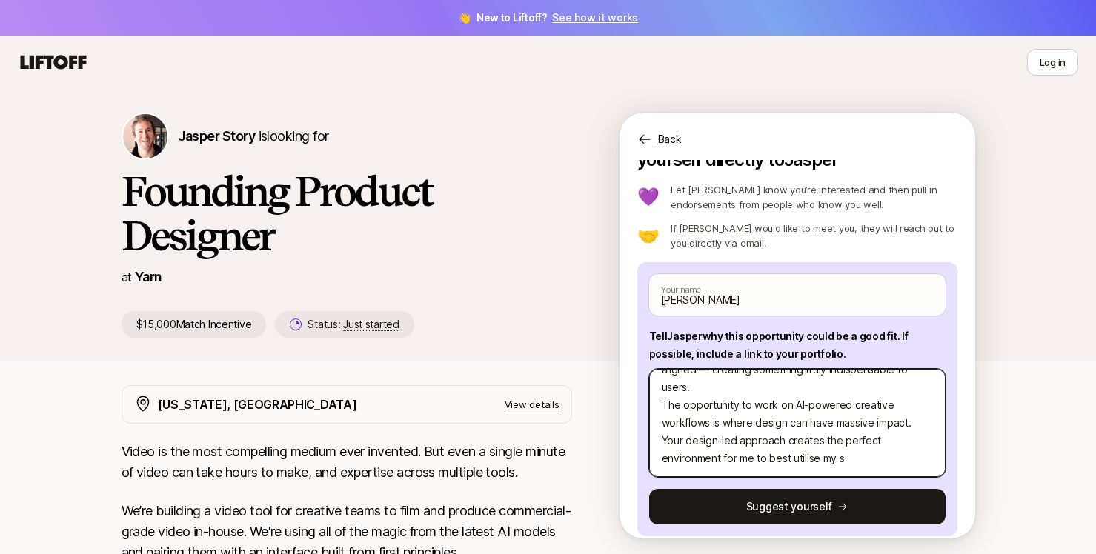
type textarea "This role perfectly aligns with my design philosophy. The benchmark I have for …"
type textarea "x"
type textarea "This role perfectly aligns with my design philosophy. The benchmark I have for …"
type textarea "x"
type textarea "This role perfectly aligns with my design philosophy. The benchmark I have for …"
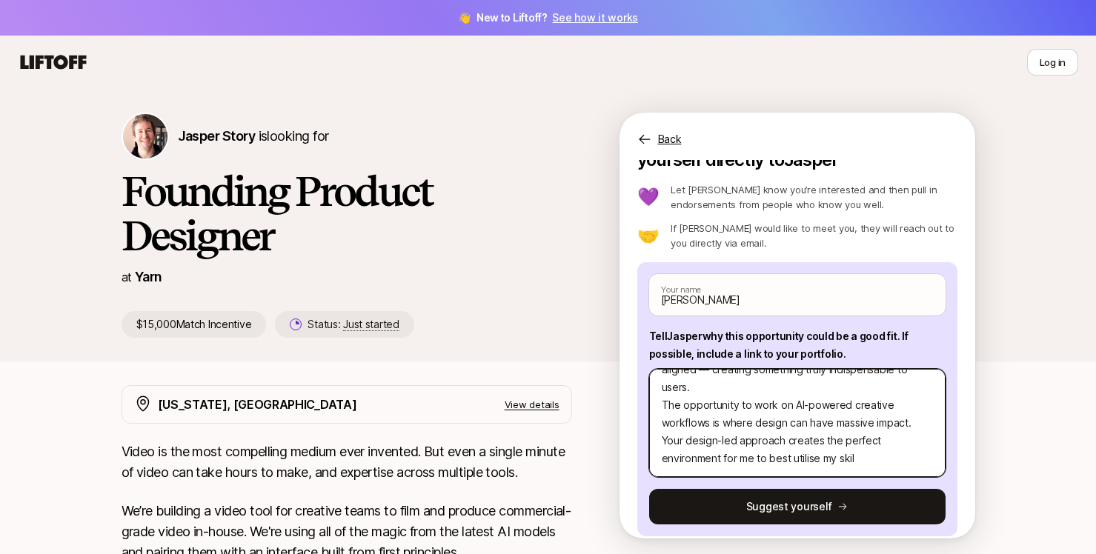
type textarea "x"
type textarea "This role perfectly aligns with my design philosophy. The benchmark I have for …"
type textarea "x"
type textarea "This role perfectly aligns with my design philosophy. The benchmark I have for …"
type textarea "x"
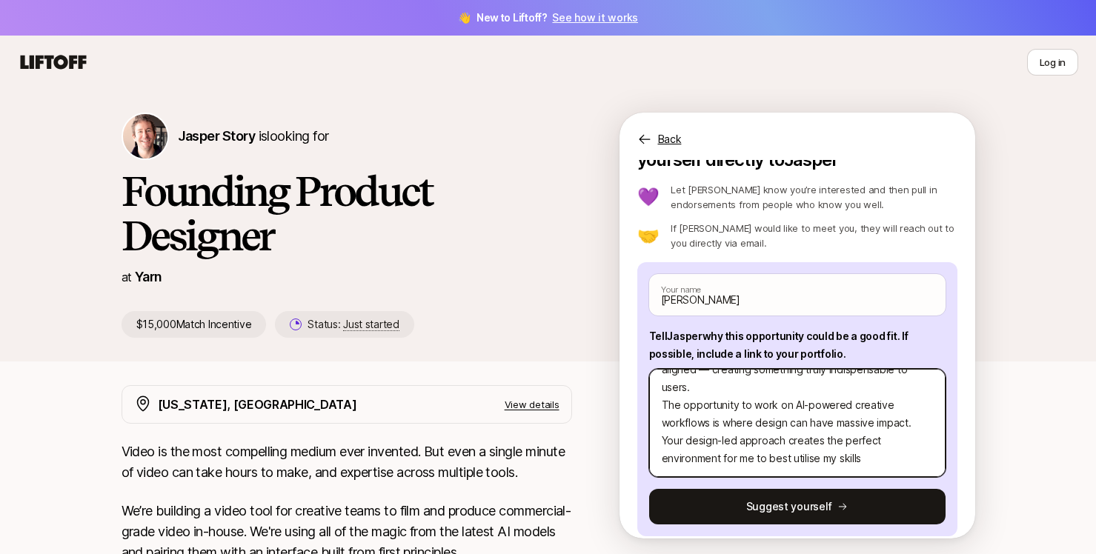
type textarea "This role perfectly aligns with my design philosophy. The benchmark I have for …"
click at [790, 393] on textarea "This role perfectly aligns with my design philosophy. The benchmark I have for …" at bounding box center [797, 423] width 296 height 108
type textarea "x"
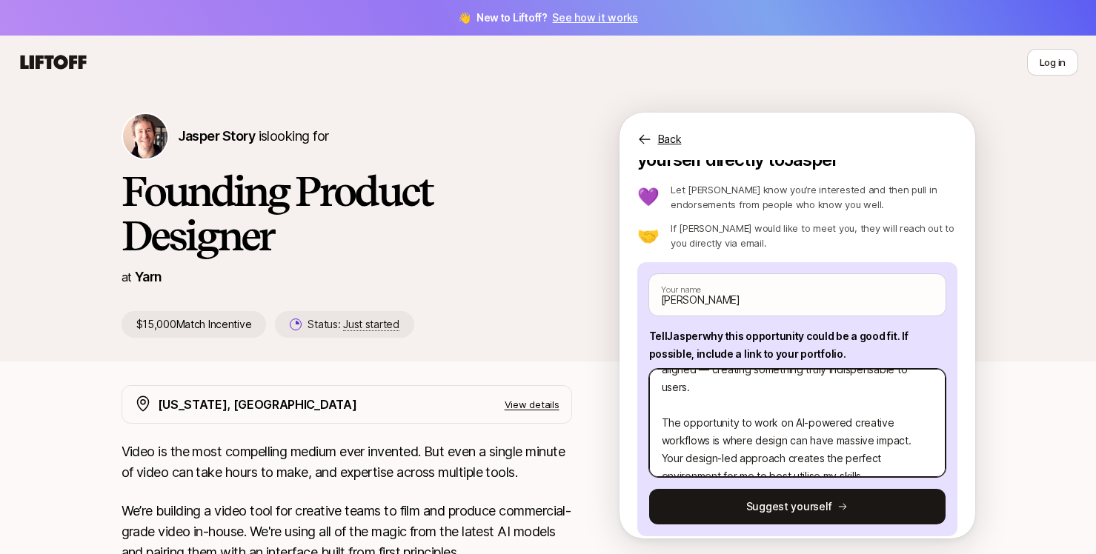
scroll to position [213, 0]
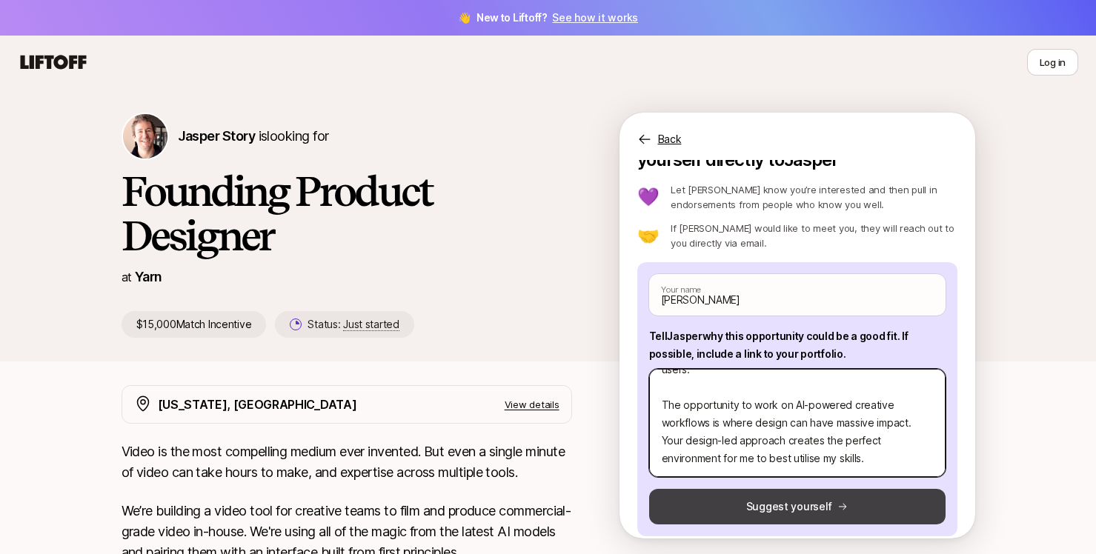
type textarea "This role perfectly aligns with my design philosophy. The benchmark I have for …"
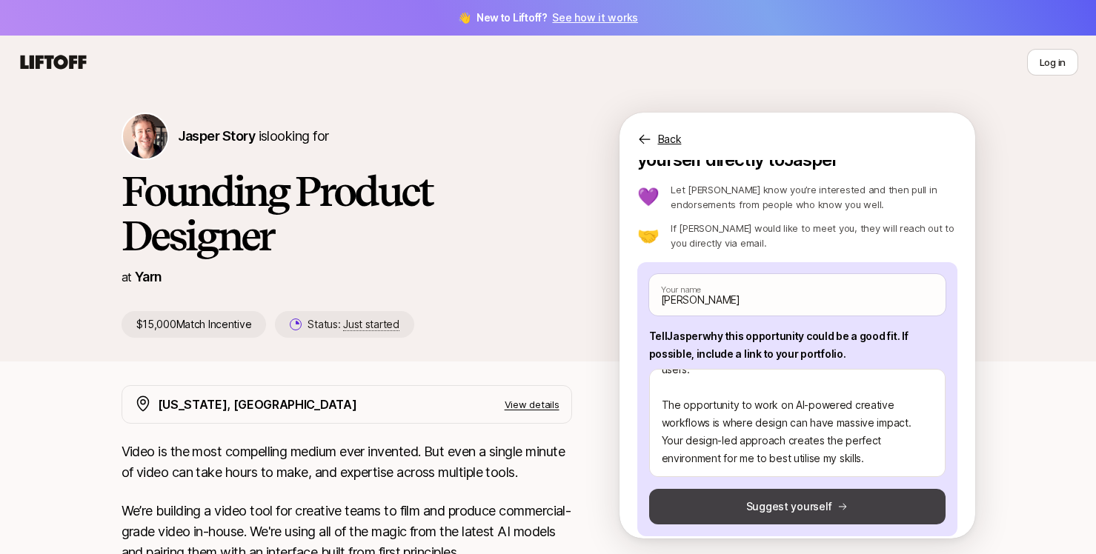
click at [845, 497] on button "Suggest yourself" at bounding box center [797, 507] width 296 height 36
type textarea "x"
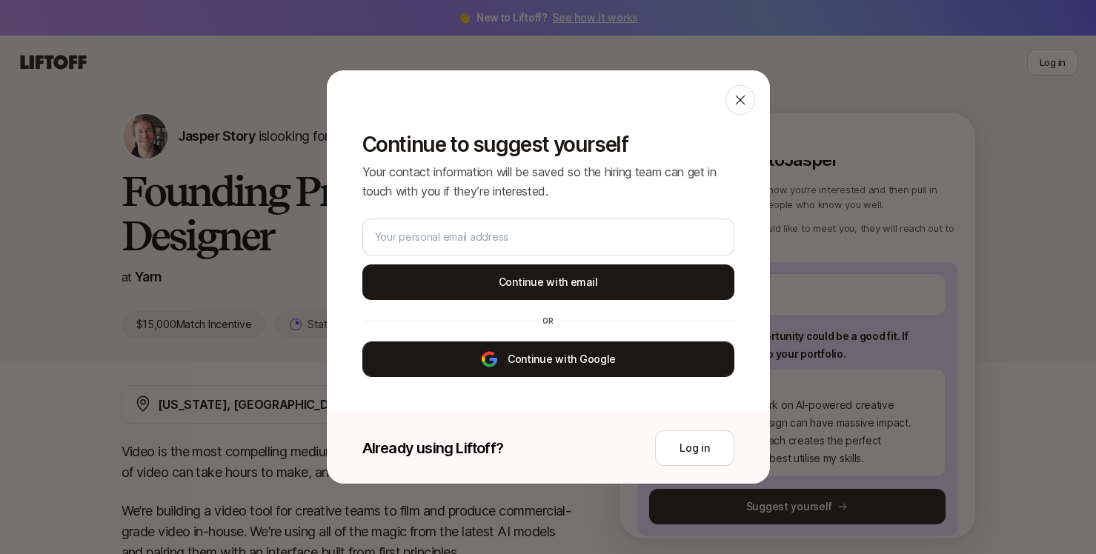
click at [592, 356] on button "Continue with Google" at bounding box center [548, 360] width 372 height 36
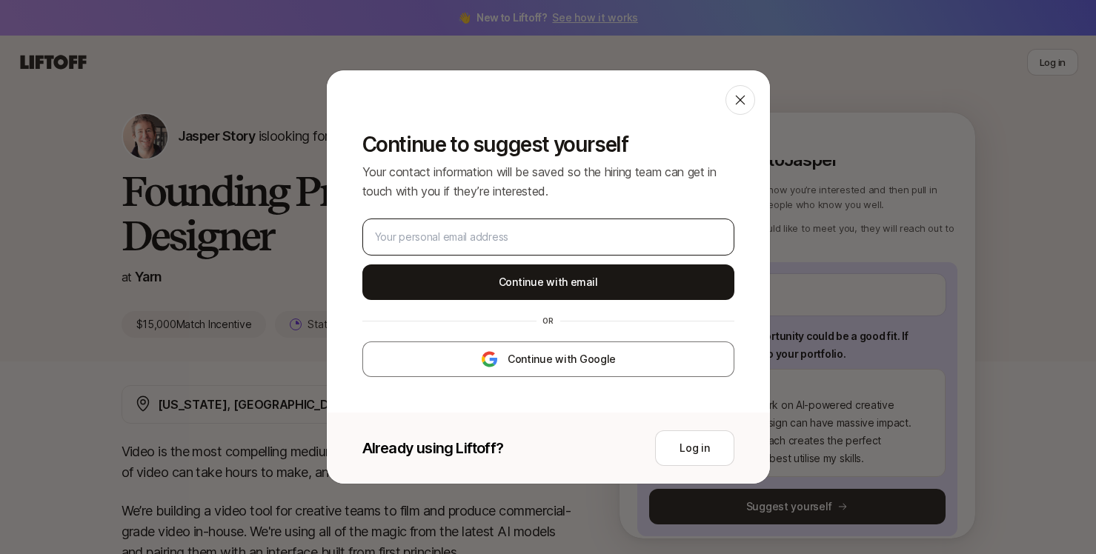
click at [527, 250] on div at bounding box center [548, 237] width 372 height 37
click at [520, 242] on input "email" at bounding box center [548, 237] width 347 height 18
type input "[EMAIL_ADDRESS][DOMAIN_NAME]"
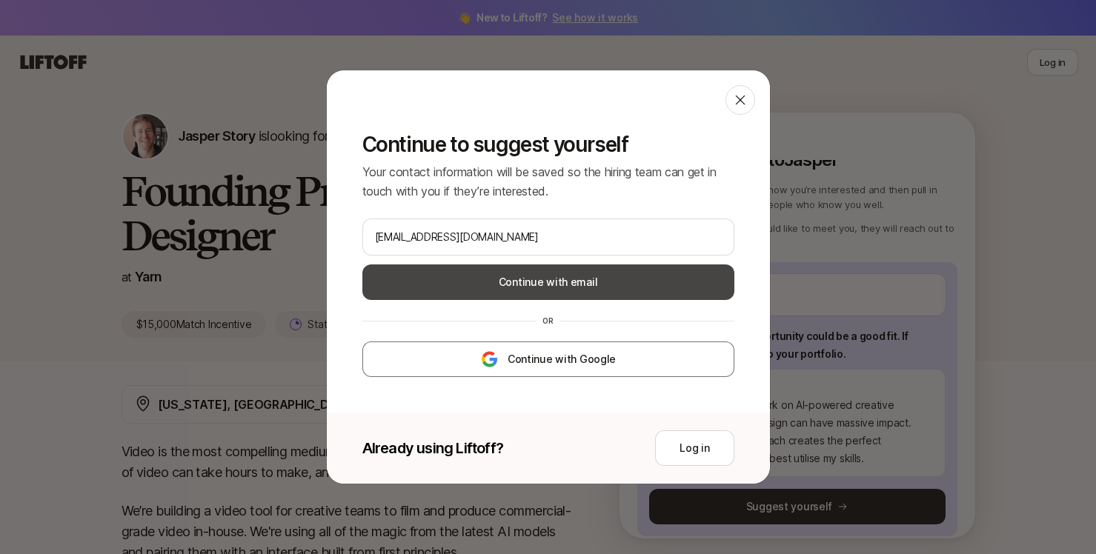
click at [529, 279] on button "Continue with email" at bounding box center [548, 283] width 372 height 36
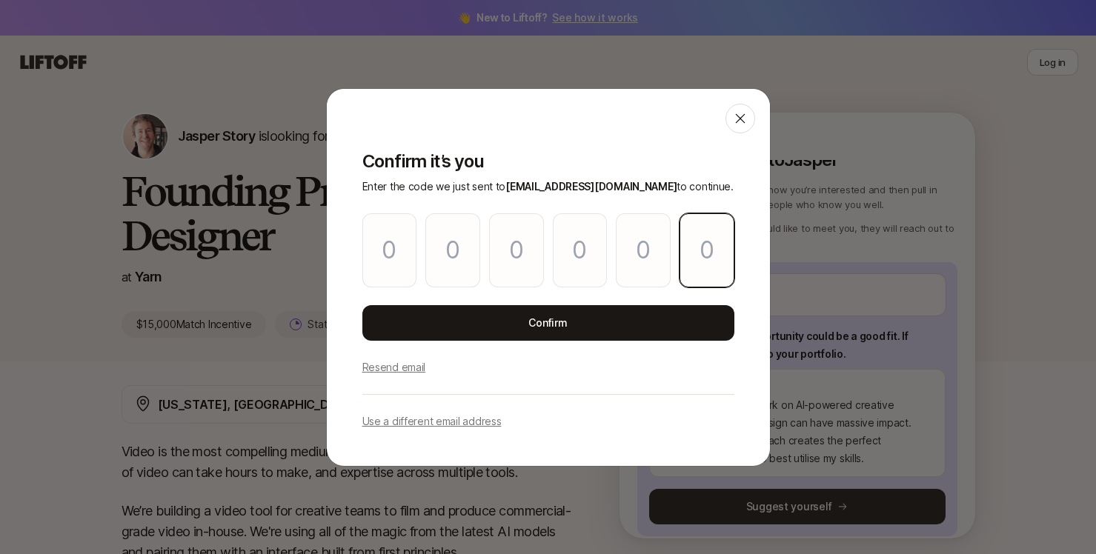
paste input "0"
type input "2"
type input "9"
type input "3"
type input "5"
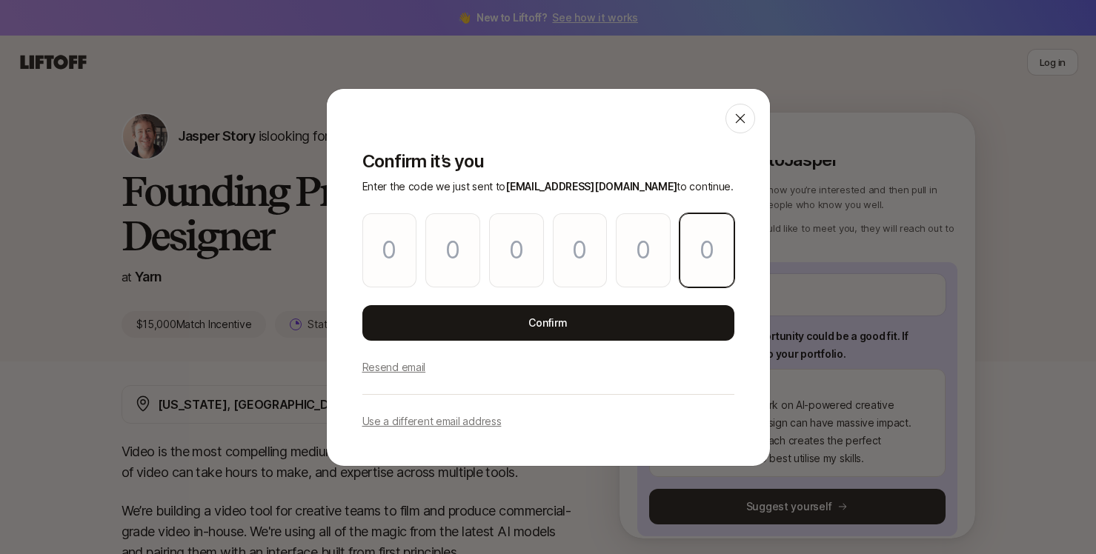
type input "6"
type input "0"
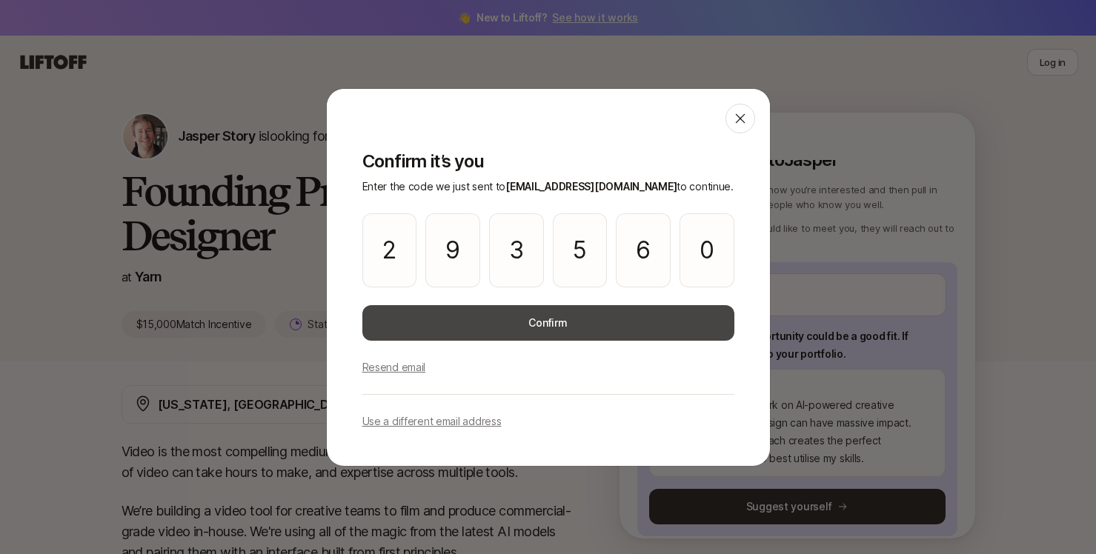
click at [547, 330] on button "Confirm" at bounding box center [548, 323] width 372 height 36
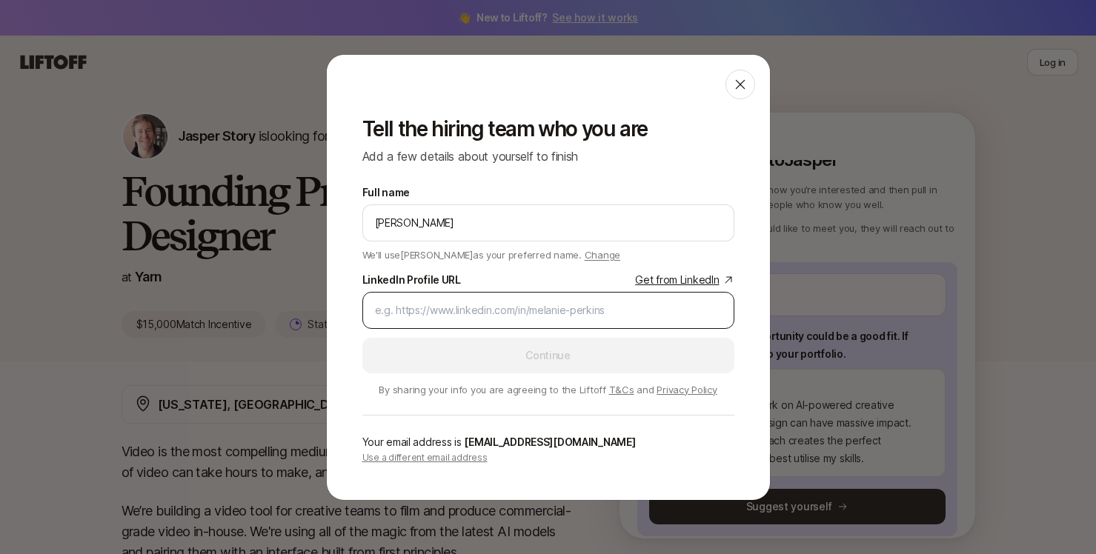
click at [456, 309] on input "LinkedIn Profile URL Get from LinkedIn" at bounding box center [548, 311] width 347 height 18
paste input "[URL][DOMAIN_NAME]"
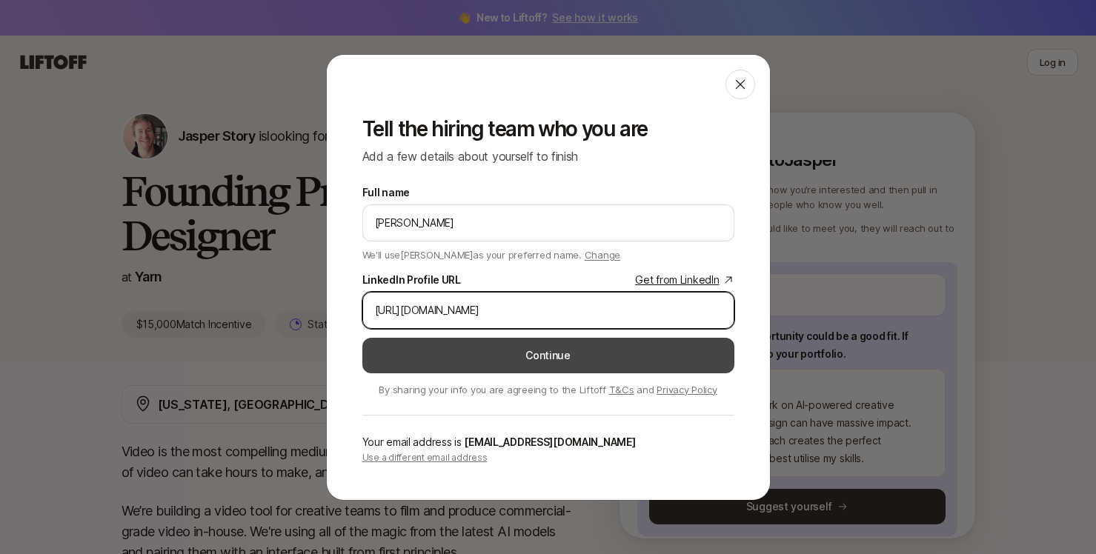
type input "[URL][DOMAIN_NAME]"
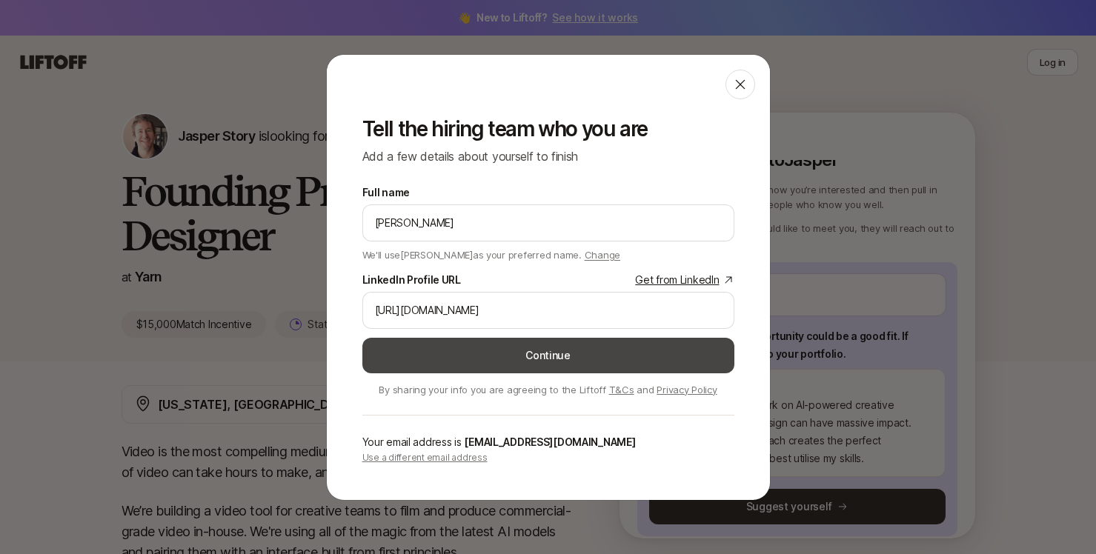
click at [454, 353] on button "Continue" at bounding box center [548, 356] width 372 height 36
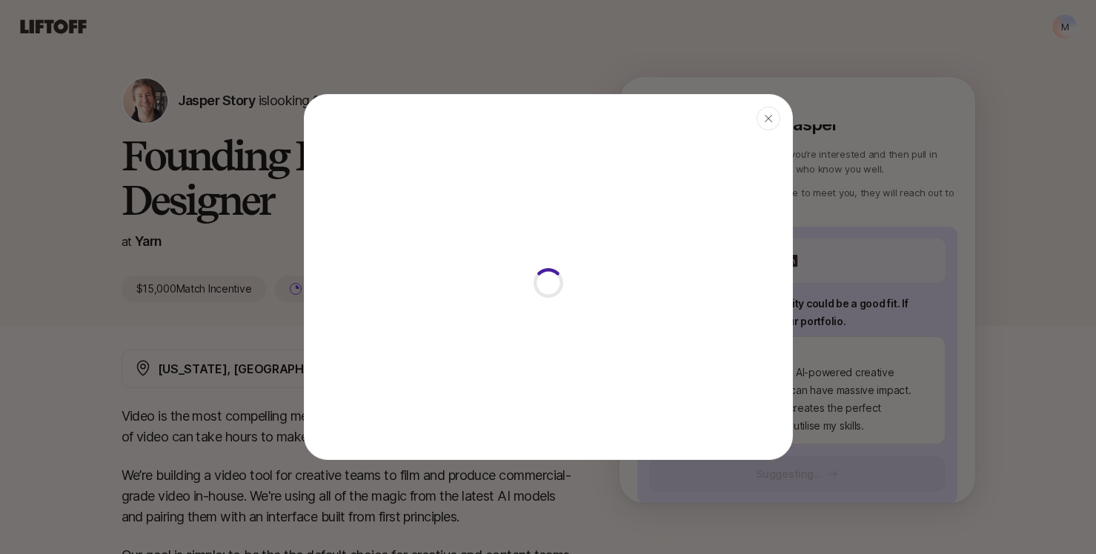
type textarea "x"
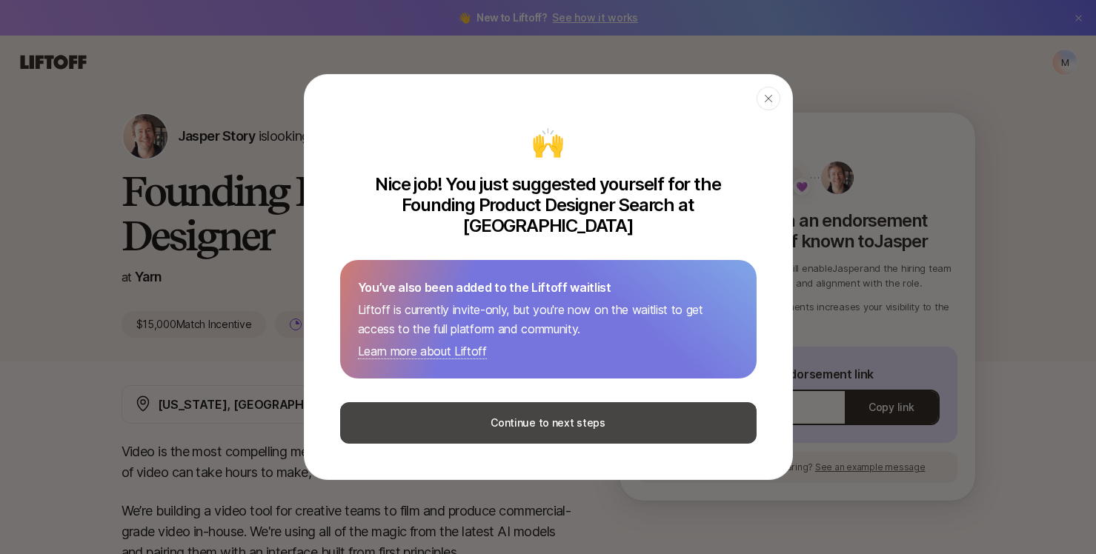
click at [489, 407] on button "Continue to next steps" at bounding box center [548, 422] width 416 height 41
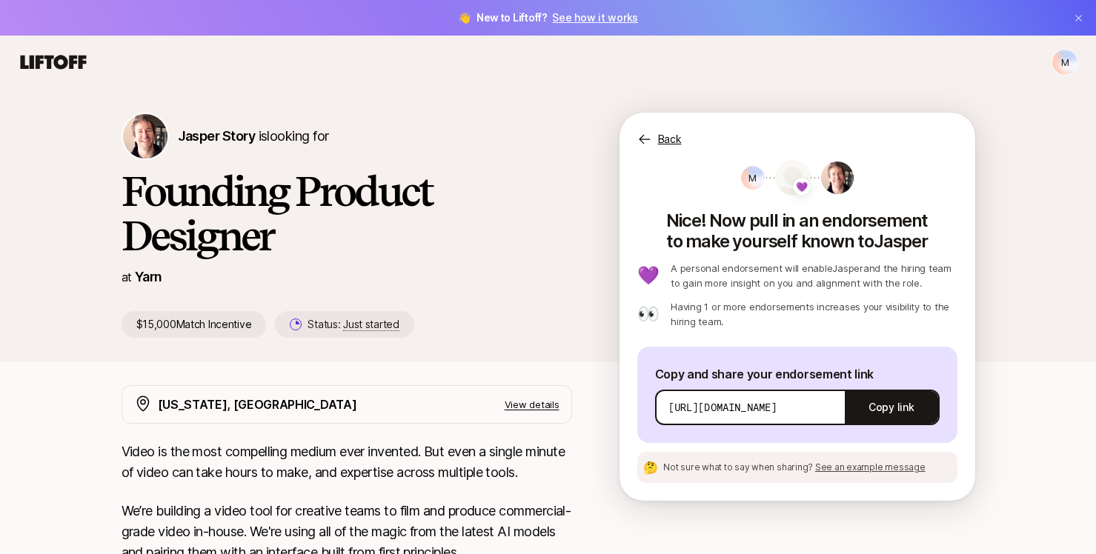
click at [580, 356] on div "[PERSON_NAME] Story is looking for Founding Product Designer at Yarn $15,000 Ma…" at bounding box center [548, 237] width 889 height 249
click at [54, 62] on icon at bounding box center [54, 62] width 66 height 14
